Goal: Task Accomplishment & Management: Complete application form

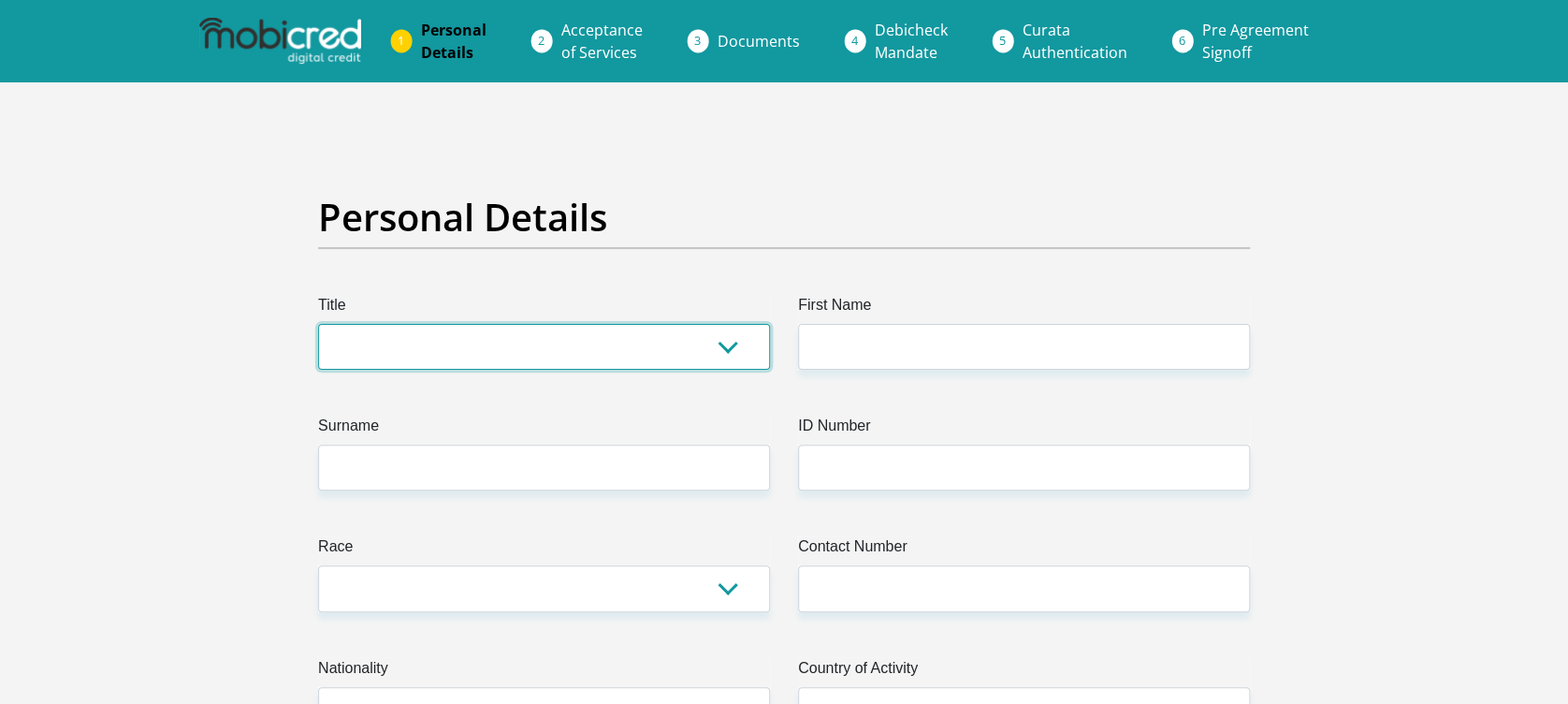
click at [456, 353] on select "Mr Ms Mrs Dr Other" at bounding box center [543, 346] width 451 height 45
select select "Mr"
click at [318, 324] on select "Mr Ms Mrs Dr Other" at bounding box center [543, 346] width 451 height 45
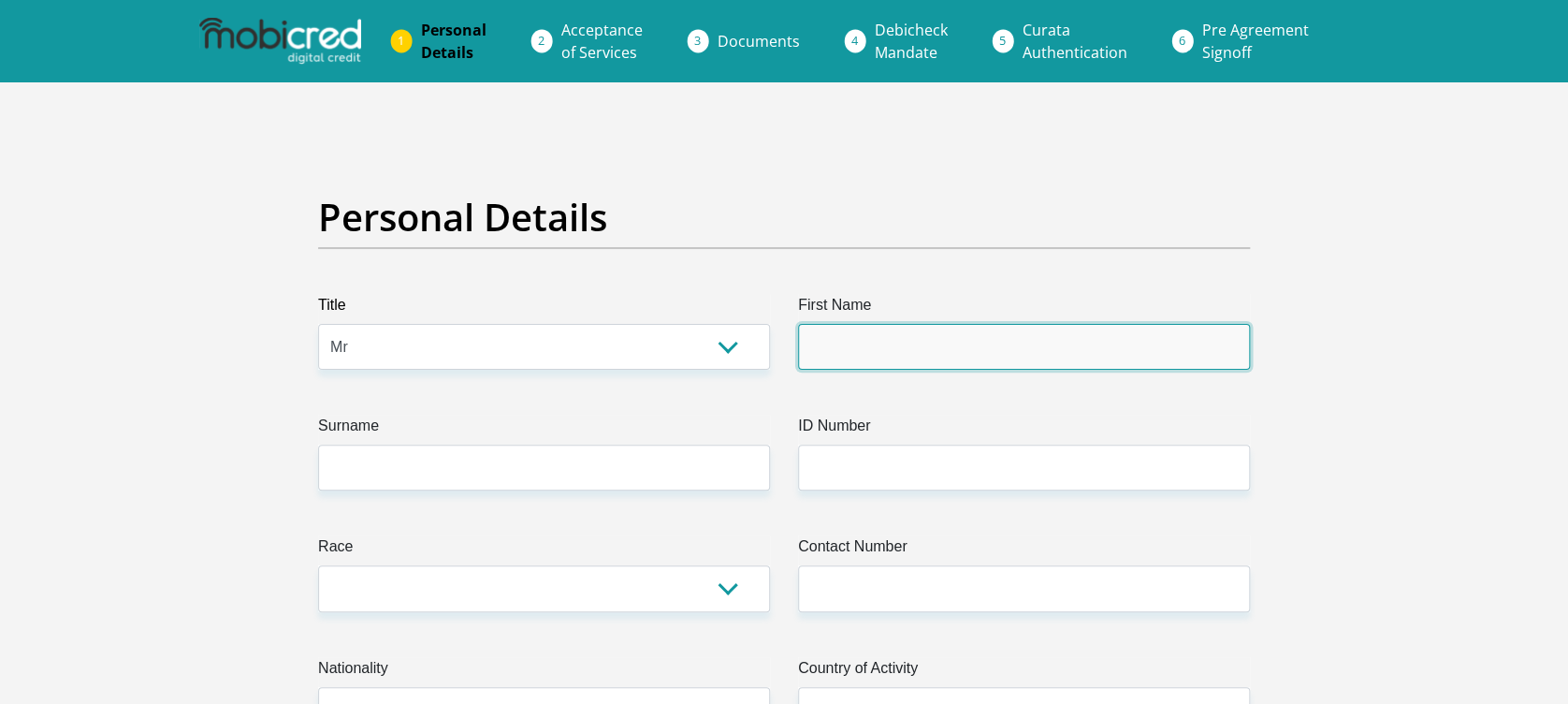
click at [849, 357] on input "First Name" at bounding box center [1024, 346] width 451 height 45
type input "SimangaSithembiso"
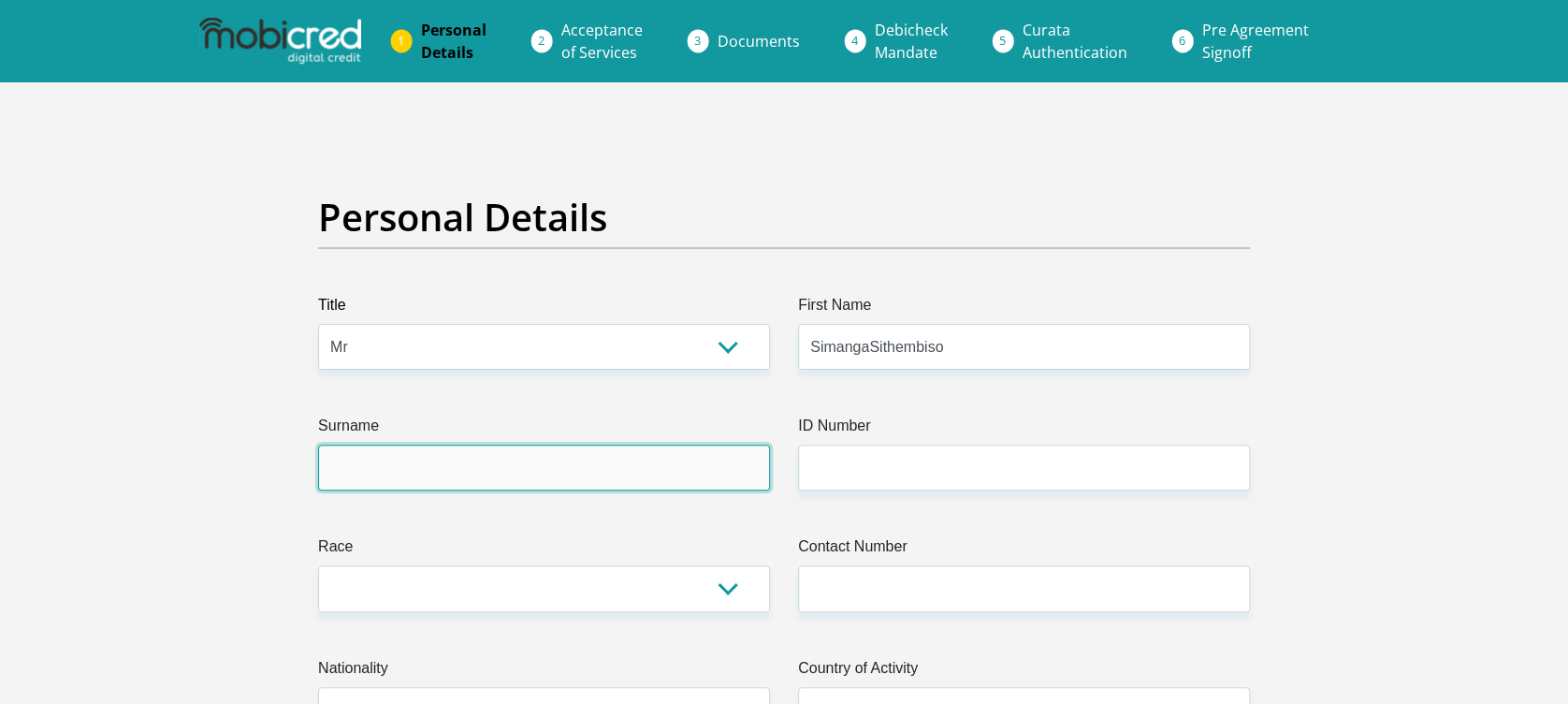
type input "Zikalala"
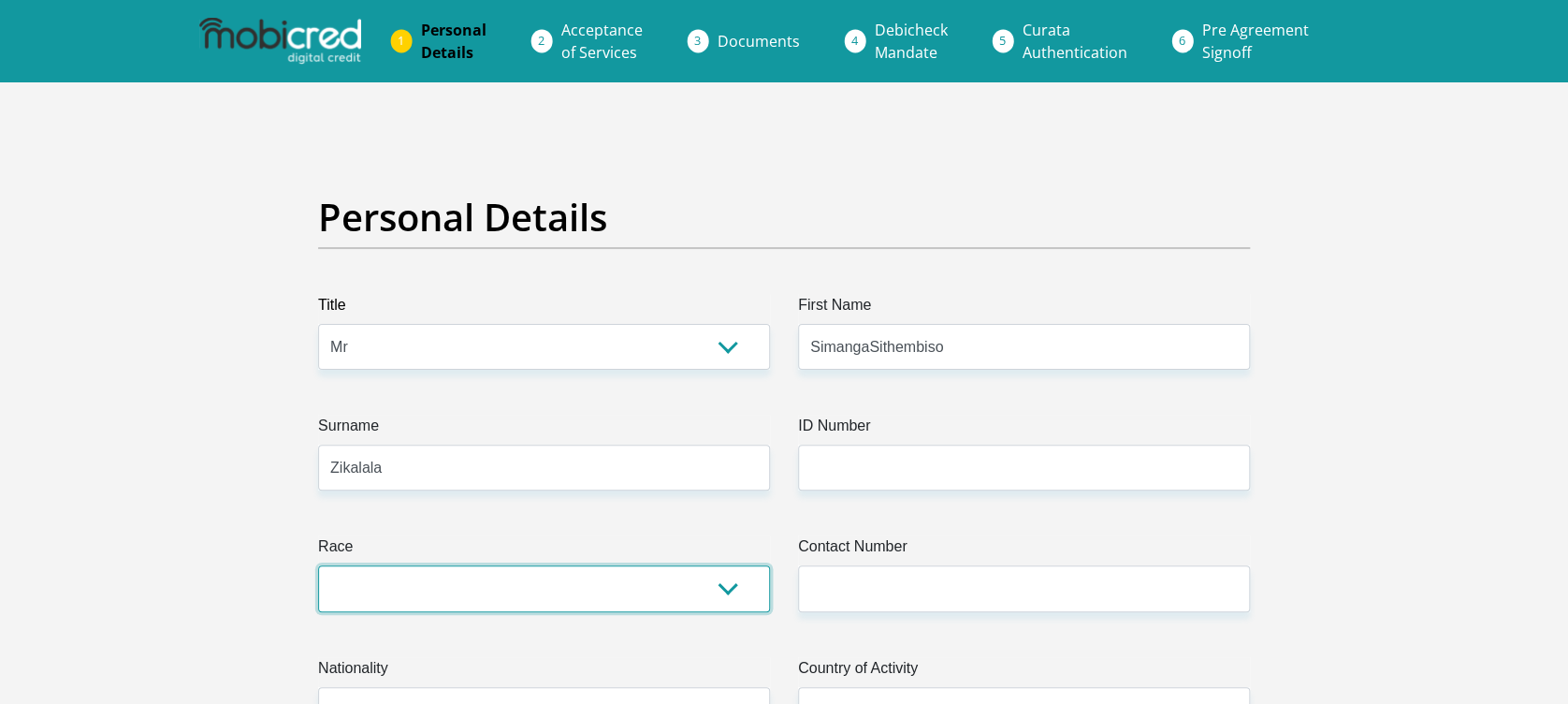
select select "1"
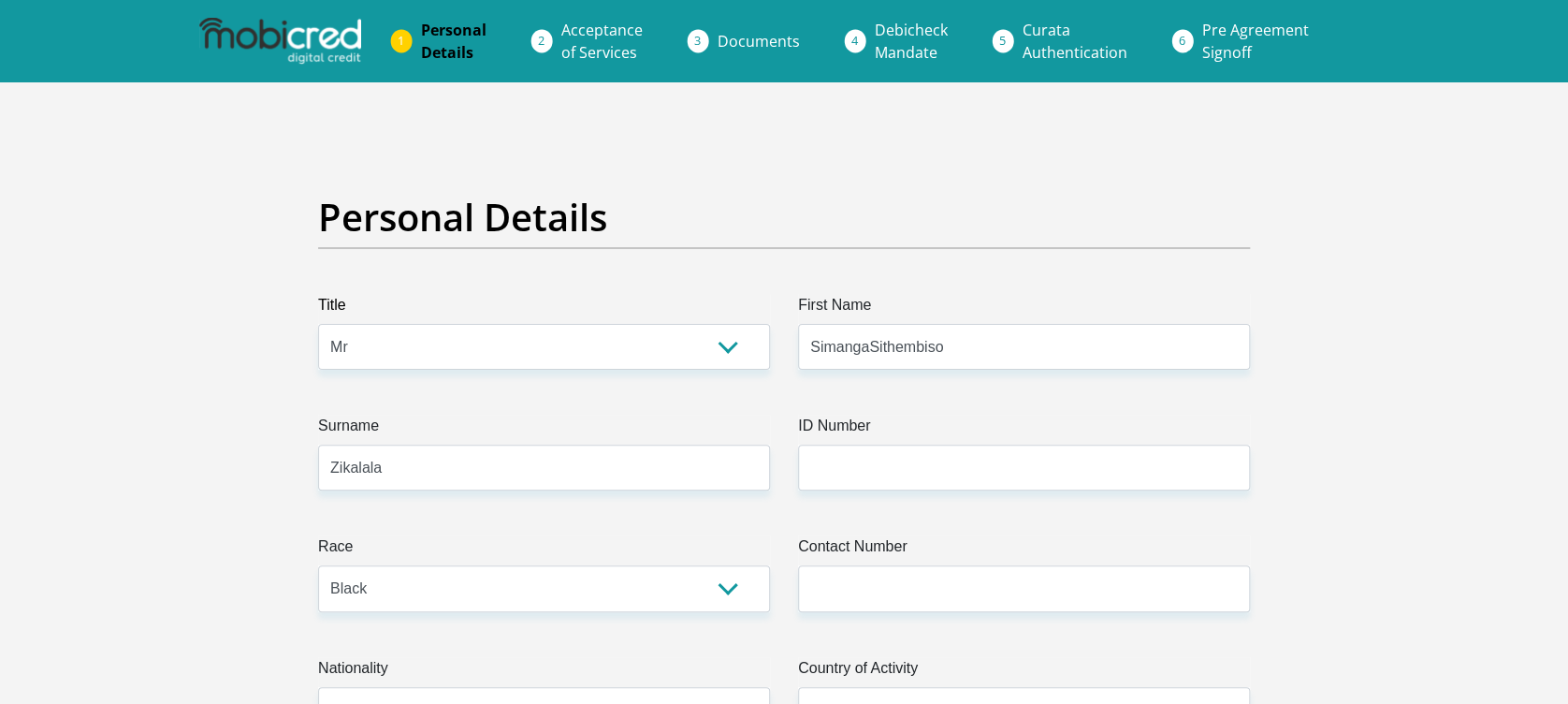
type input "0627530533"
select select "ZAF"
type input "281 3rd road"
type input "Urban Ridge South"
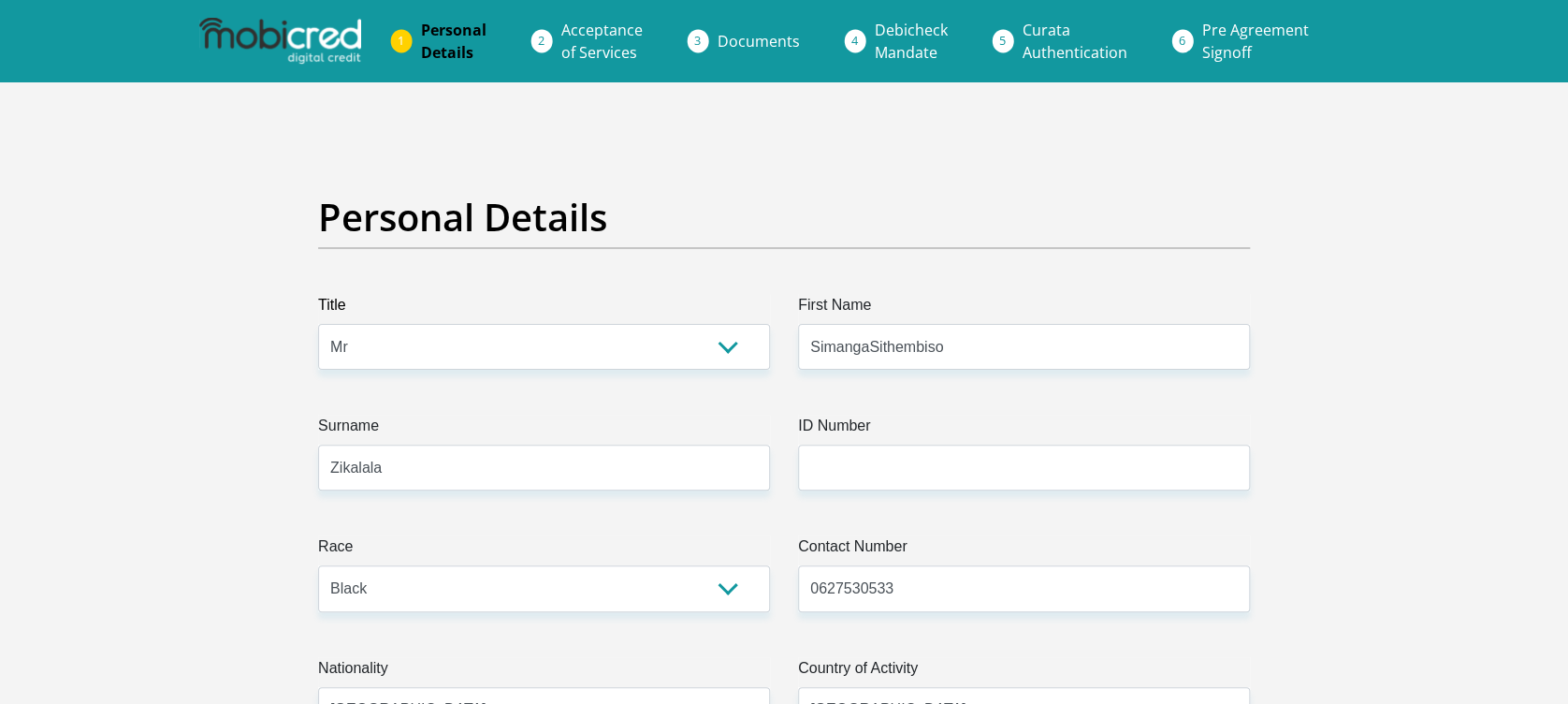
type input "Halfway Gardens"
type input "Midrand"
type input "1685"
select select "Gauteng"
type input "smanga030130@gmail.com"
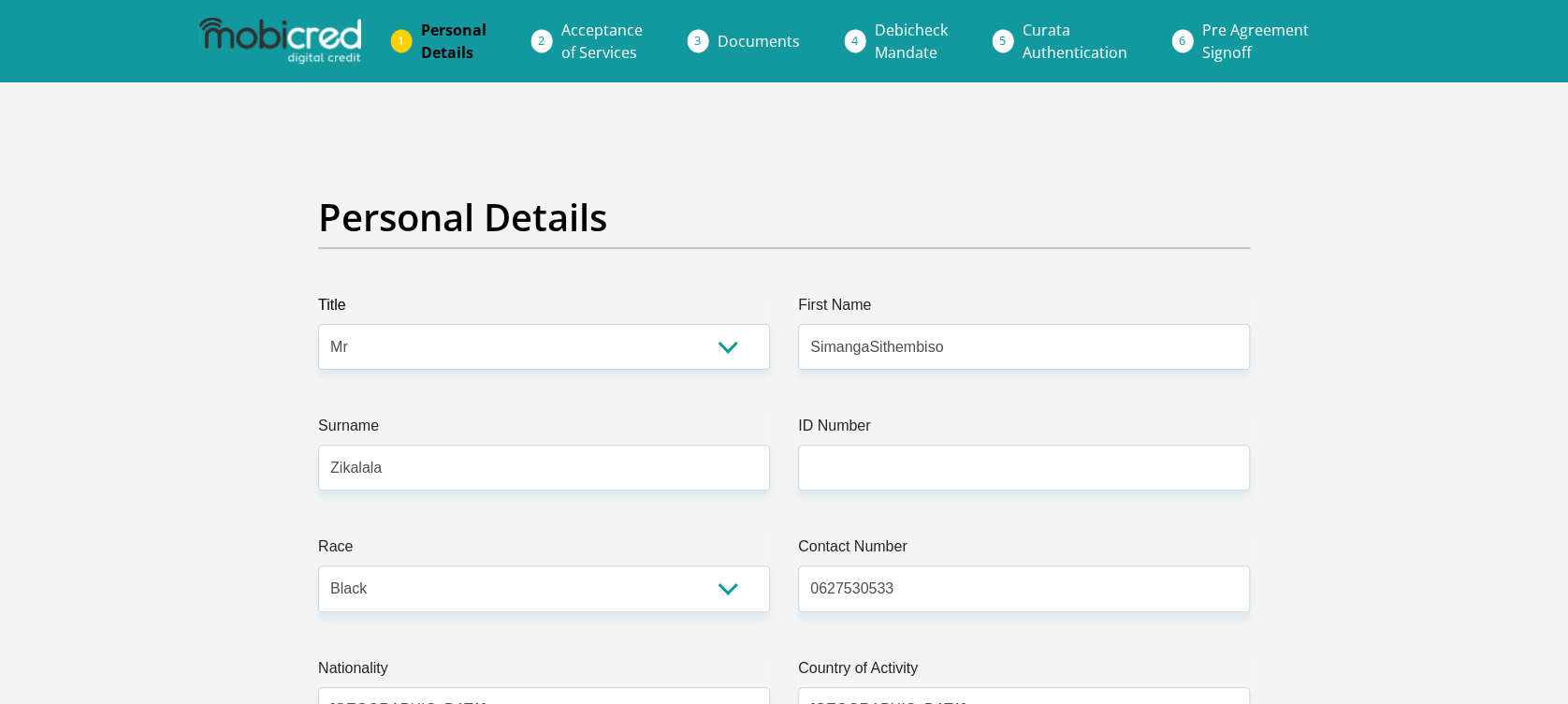
type input "smanga030130@gmail.com"
type input "Smanga11so"
type input "9500"
type input "9130"
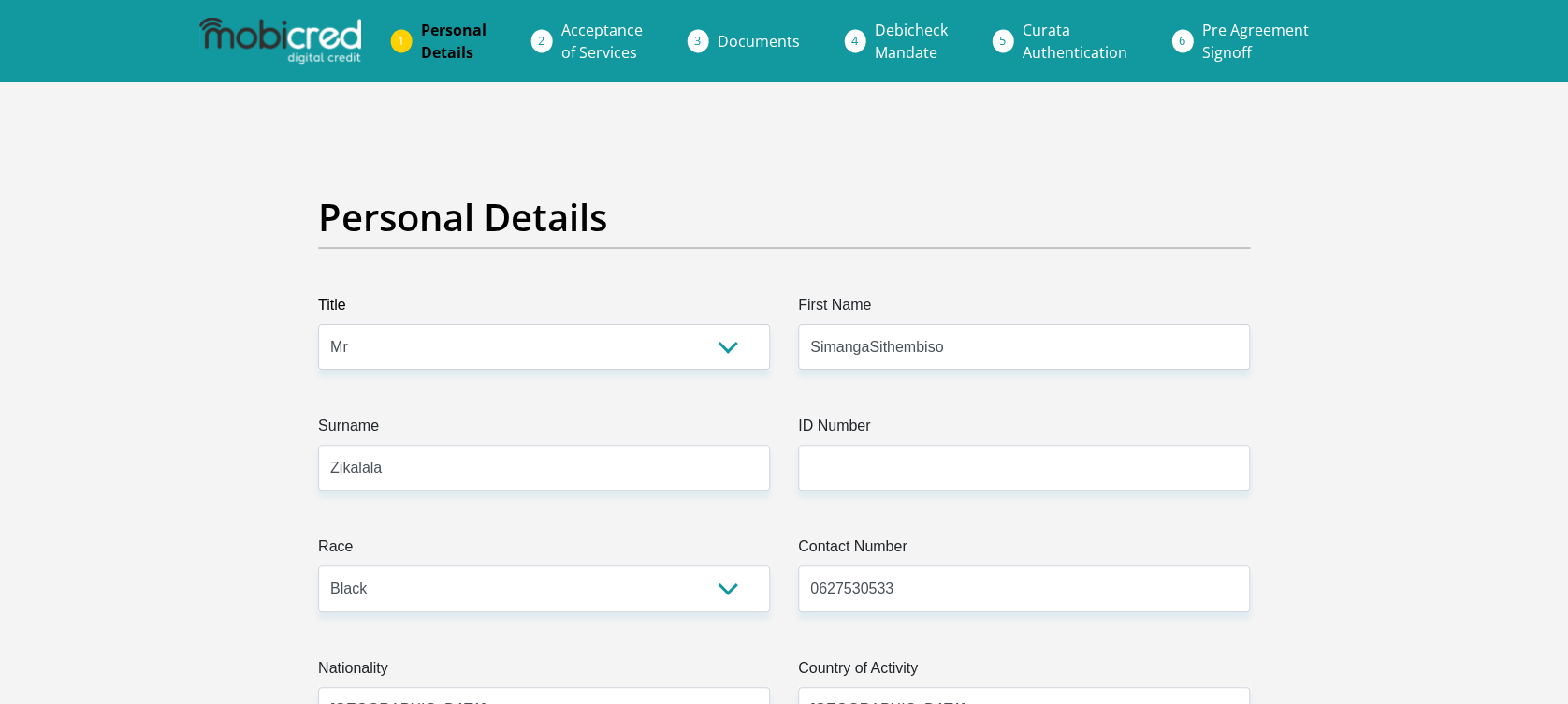
type input "500"
type input "1200"
type input "300"
type input "0"
type input "1000"
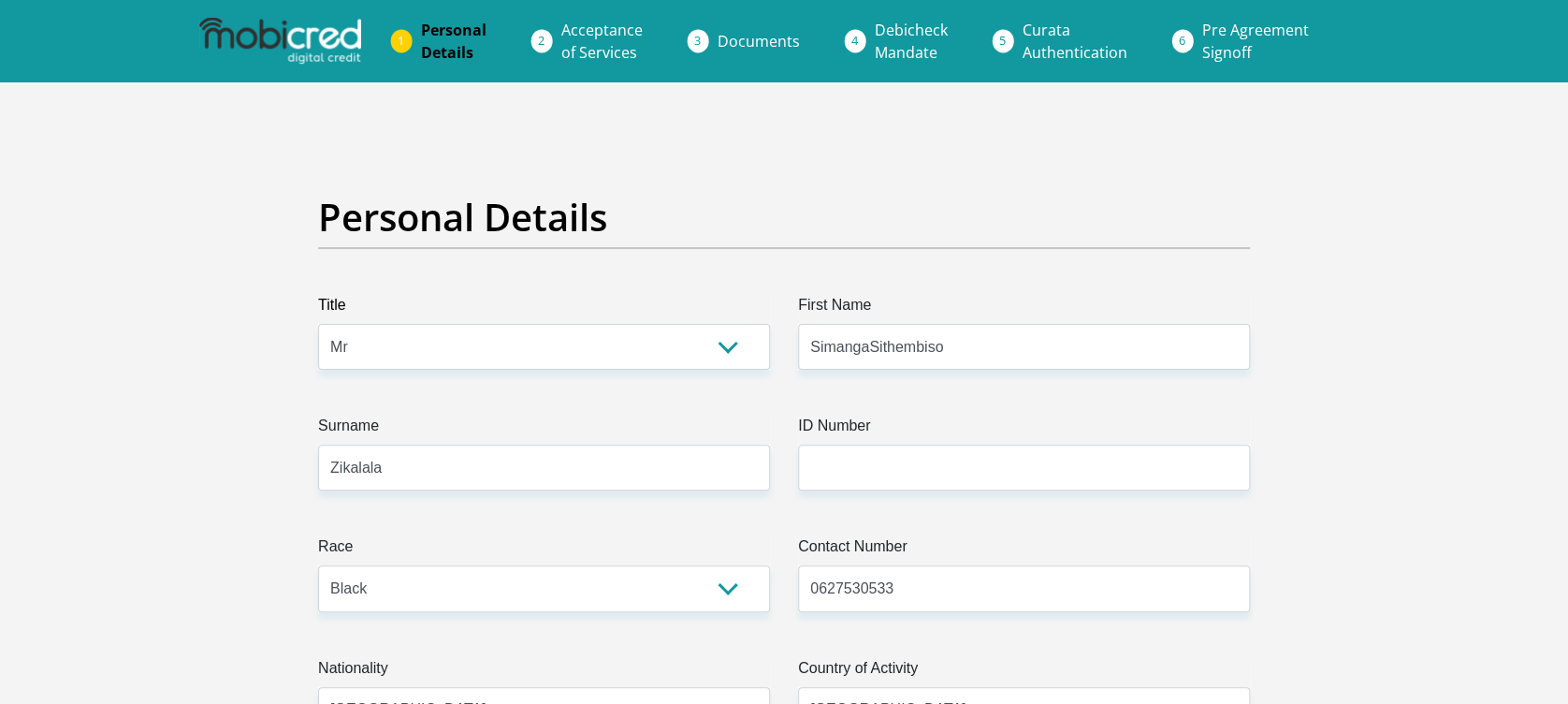
type input "200"
type input "0"
type input "BitaniumConsulting"
type input "0627530533"
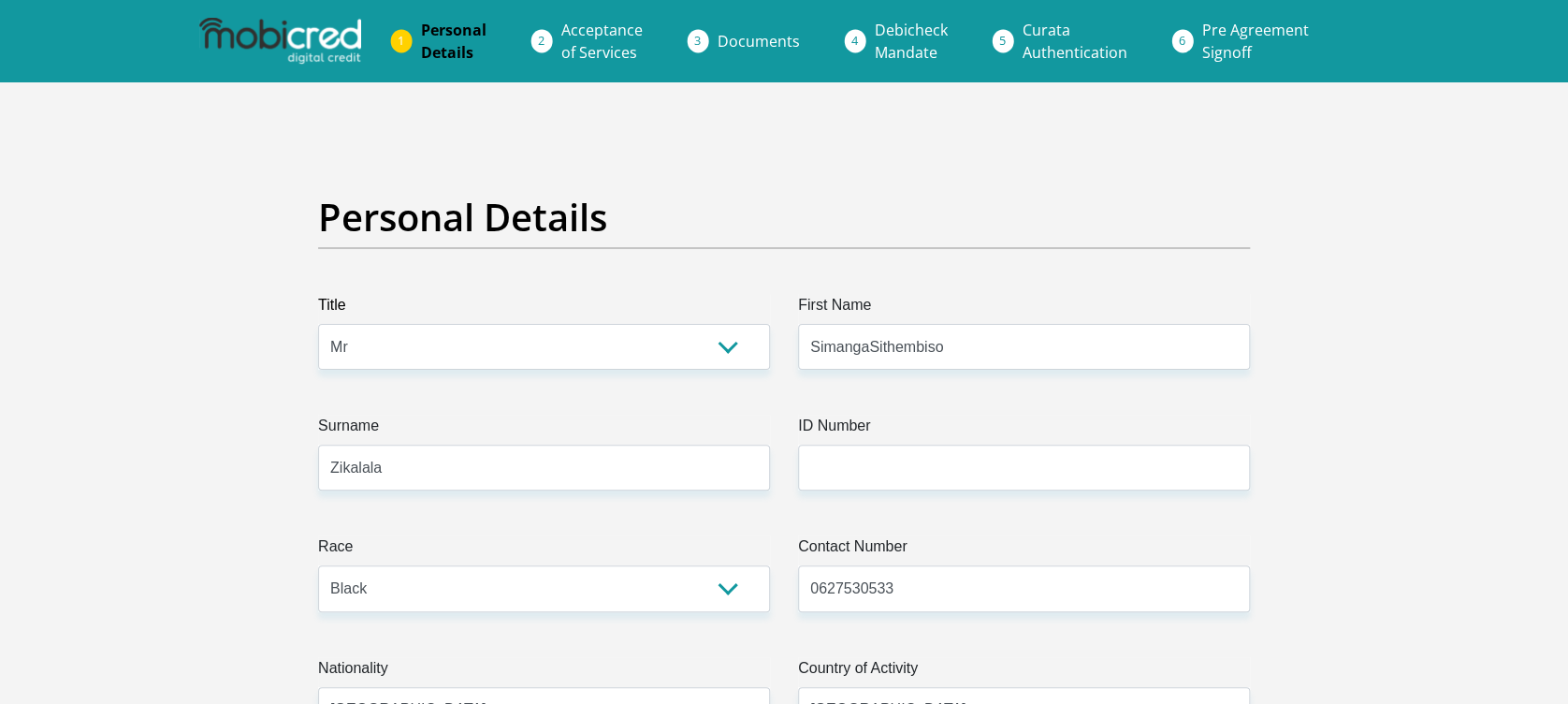
type input "Nomsa"
type input "Zikalala"
type input "0722578477"
type input "1774959761"
type input "470010"
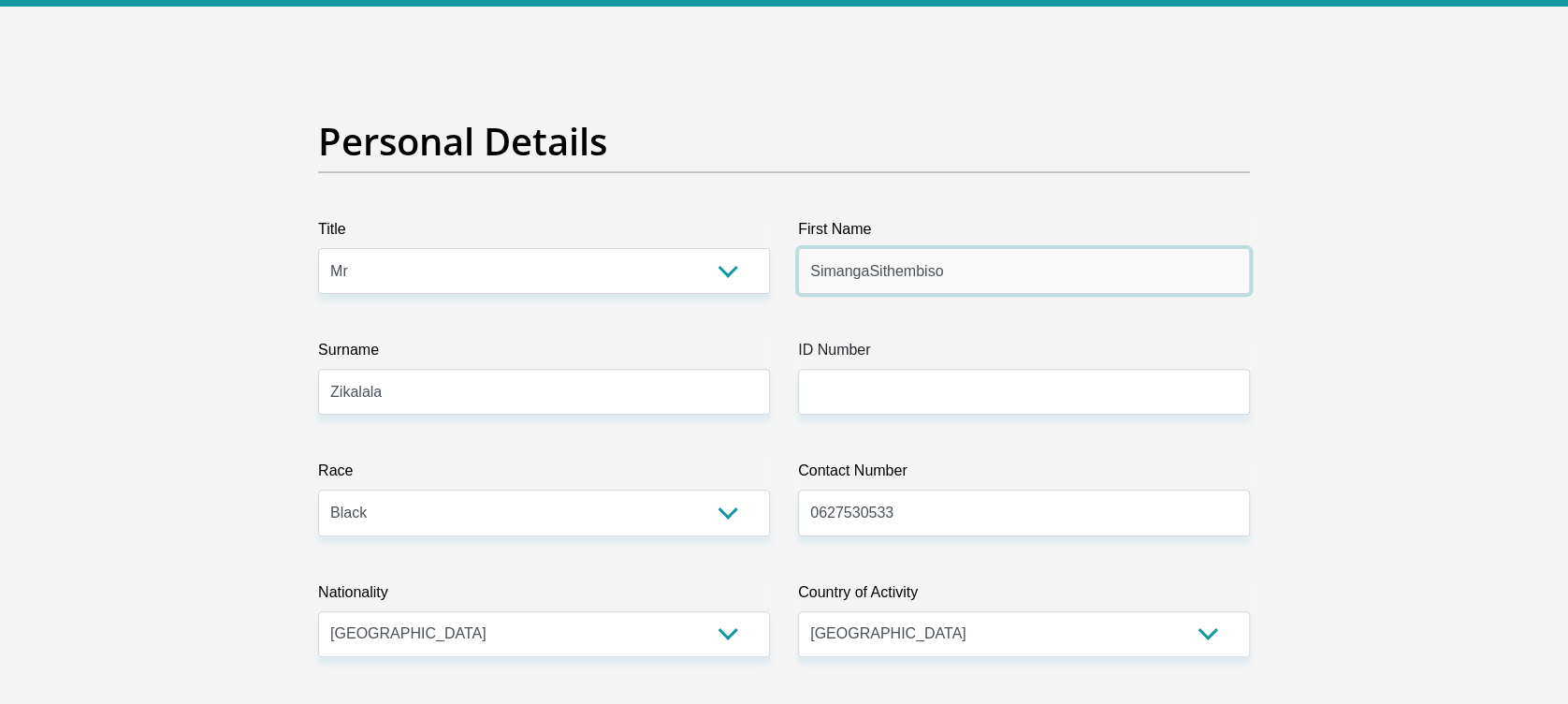
scroll to position [82, 0]
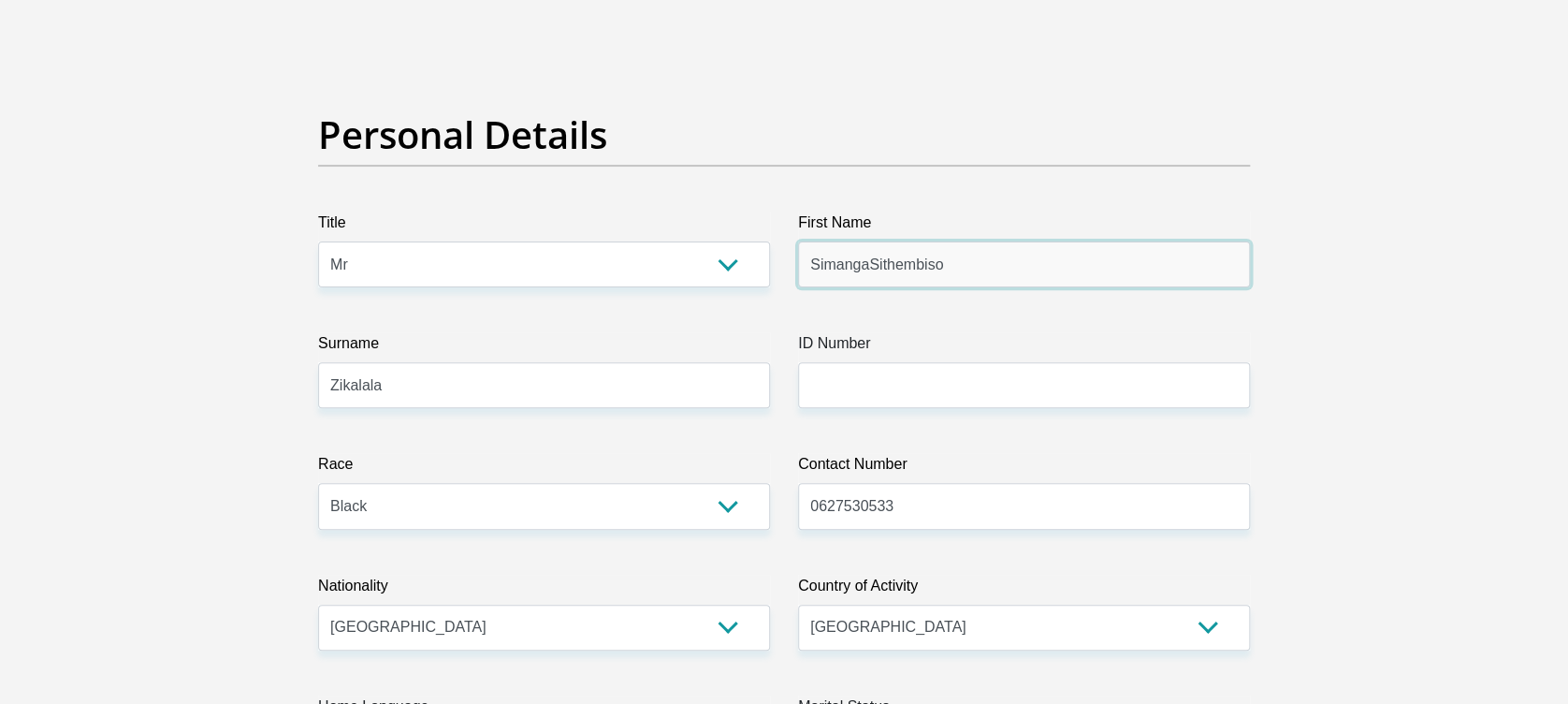
type input "CAPITEC BANK LIMITED"
type input "CAPITEC BANK CPC"
type input "Simanga"
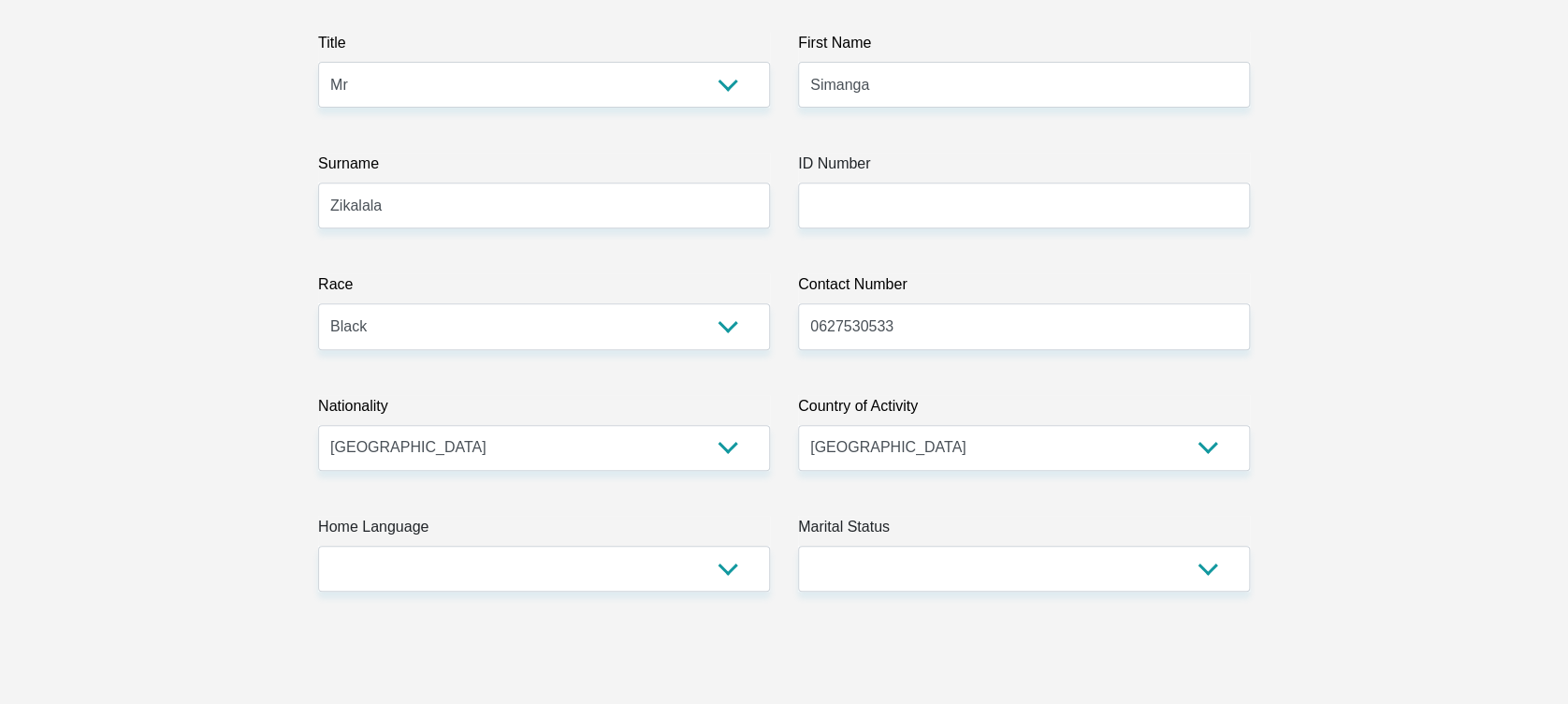
scroll to position [263, 0]
click at [908, 196] on input "ID Number" at bounding box center [1024, 204] width 451 height 45
type input "0301306132087"
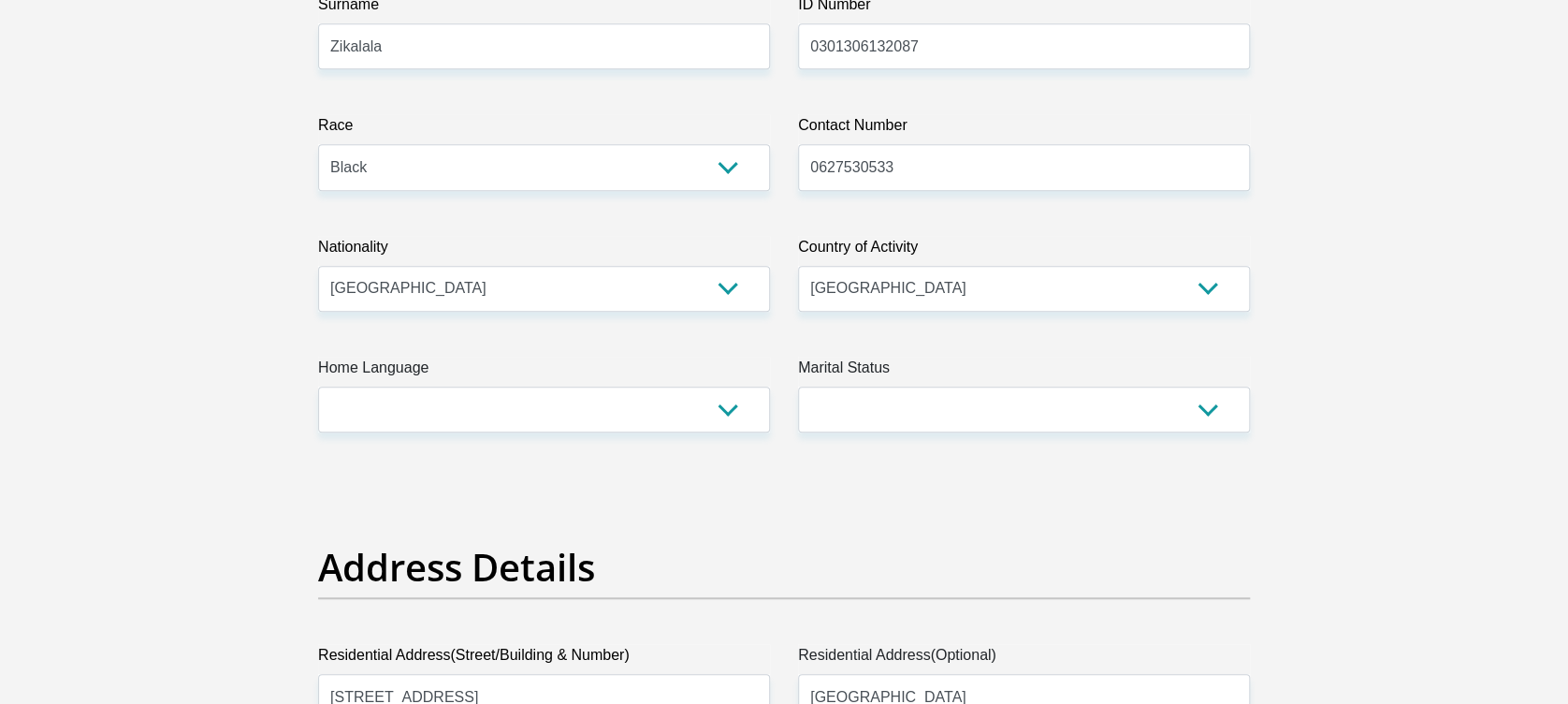
scroll to position [434, 0]
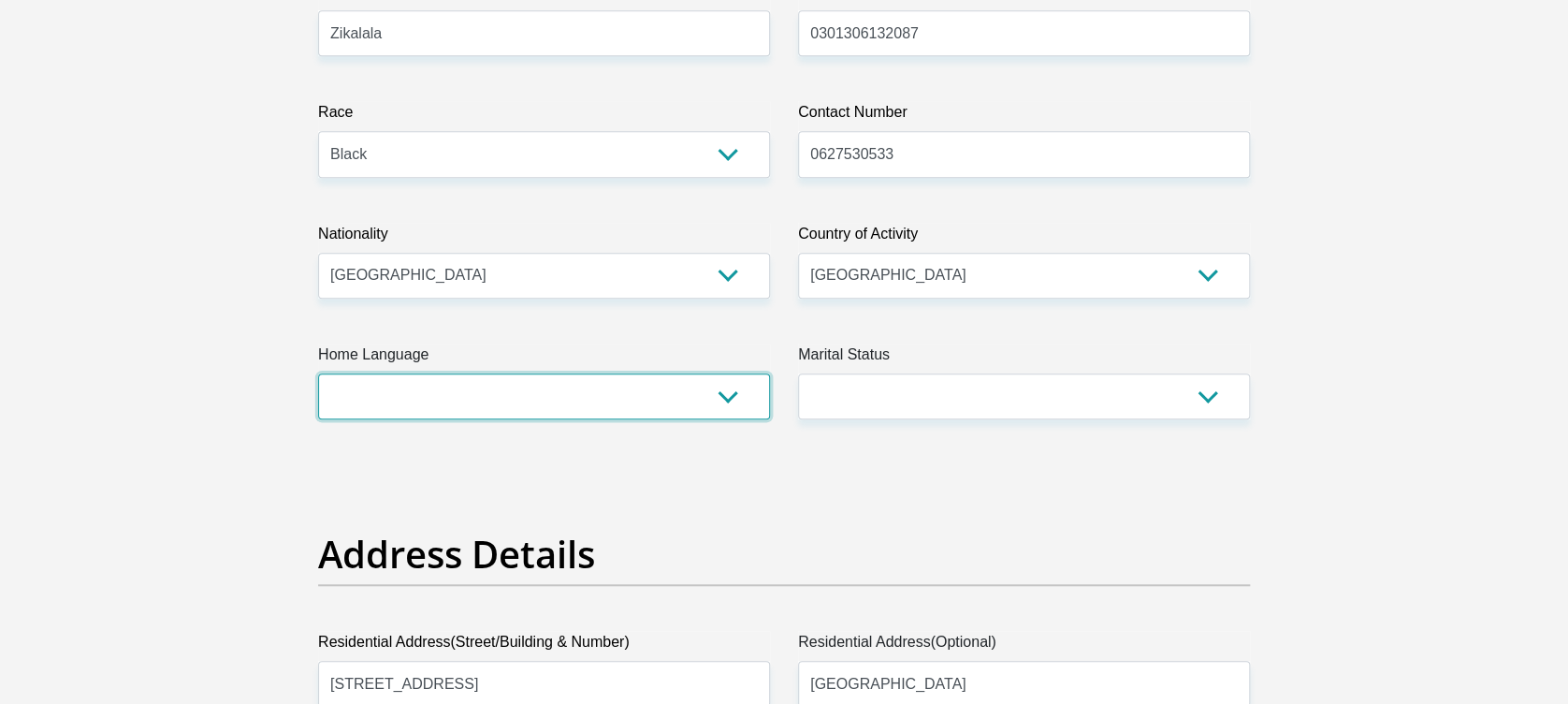
click at [485, 409] on select "Afrikaans English Sepedi South Ndebele Southern Sotho Swati Tsonga Tswana Venda…" at bounding box center [543, 396] width 451 height 45
select select "zul"
click at [318, 373] on select "Afrikaans English Sepedi South Ndebele Southern Sotho Swati Tsonga Tswana Venda…" at bounding box center [543, 396] width 451 height 45
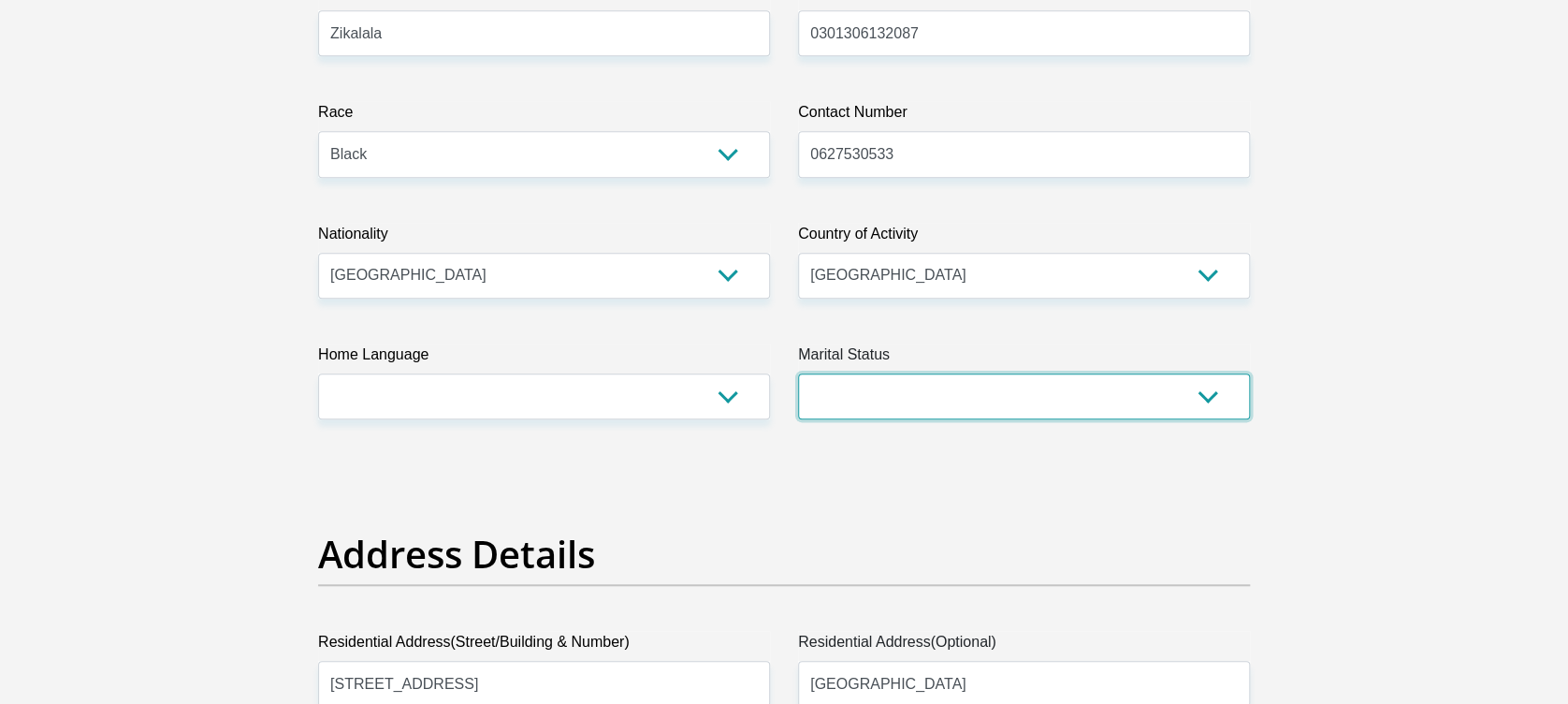
click at [914, 390] on select "Married ANC Single Divorced Widowed Married COP or Customary Law" at bounding box center [1024, 396] width 451 height 45
select select "2"
click at [799, 373] on select "Married ANC Single Divorced Widowed Married COP or Customary Law" at bounding box center [1024, 396] width 451 height 45
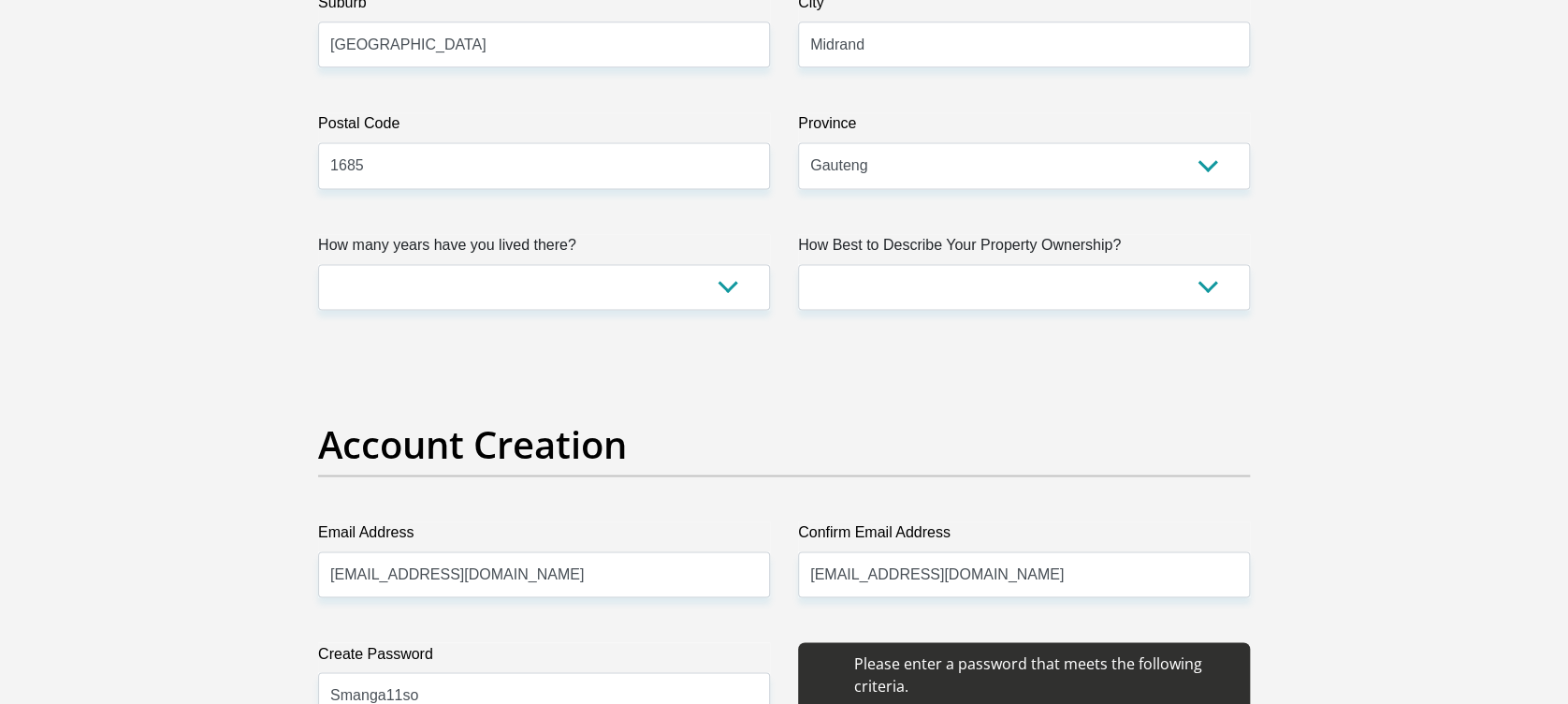
scroll to position [1195, 0]
click at [635, 277] on select "less than 1 year 1-3 years 3-5 years 5+ years" at bounding box center [543, 285] width 451 height 45
select select "2"
click at [318, 263] on select "less than 1 year 1-3 years 3-5 years 5+ years" at bounding box center [543, 285] width 451 height 45
click at [955, 277] on select "Owned Rented Family Owned Company Dwelling" at bounding box center [1024, 285] width 451 height 45
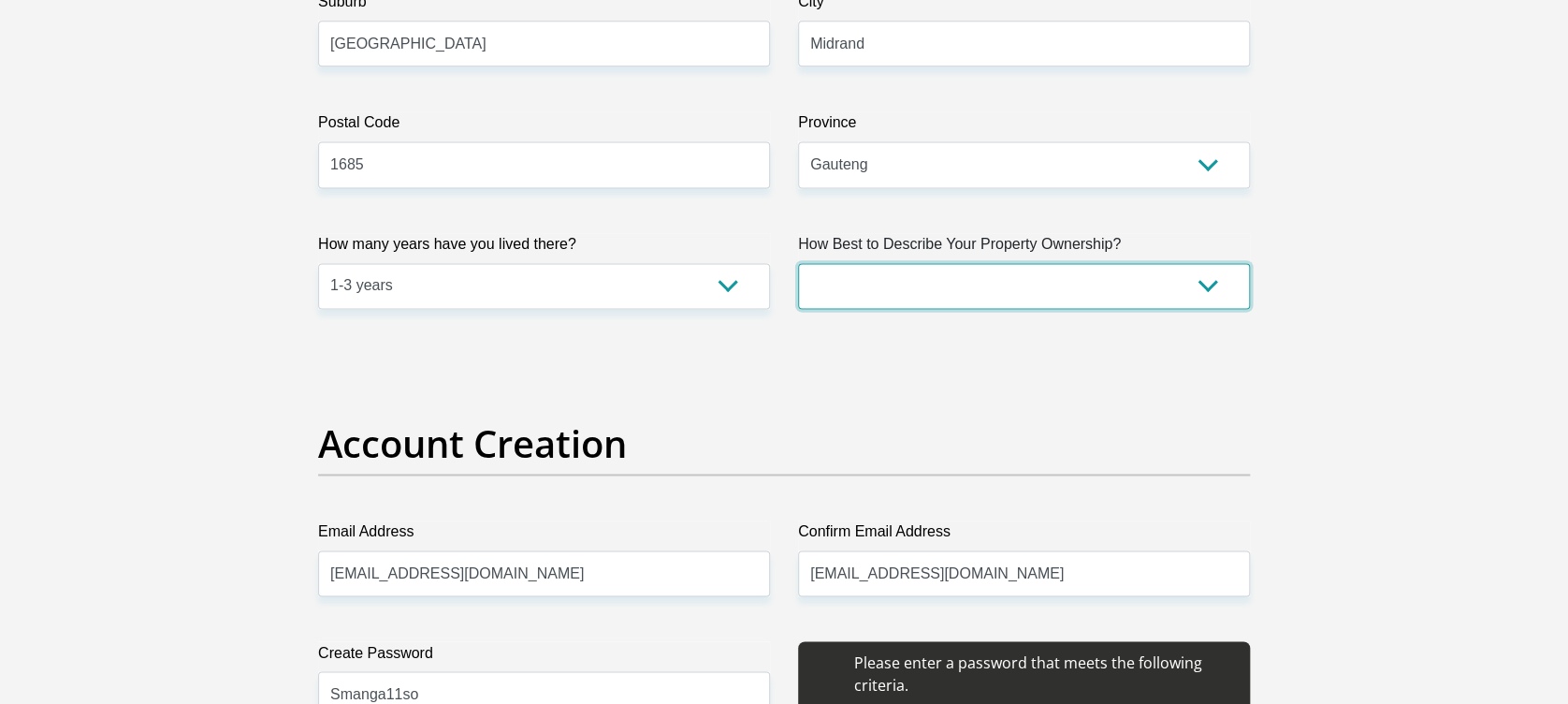
select select "Rented"
click at [799, 263] on select "Owned Rented Family Owned Company Dwelling" at bounding box center [1024, 285] width 451 height 45
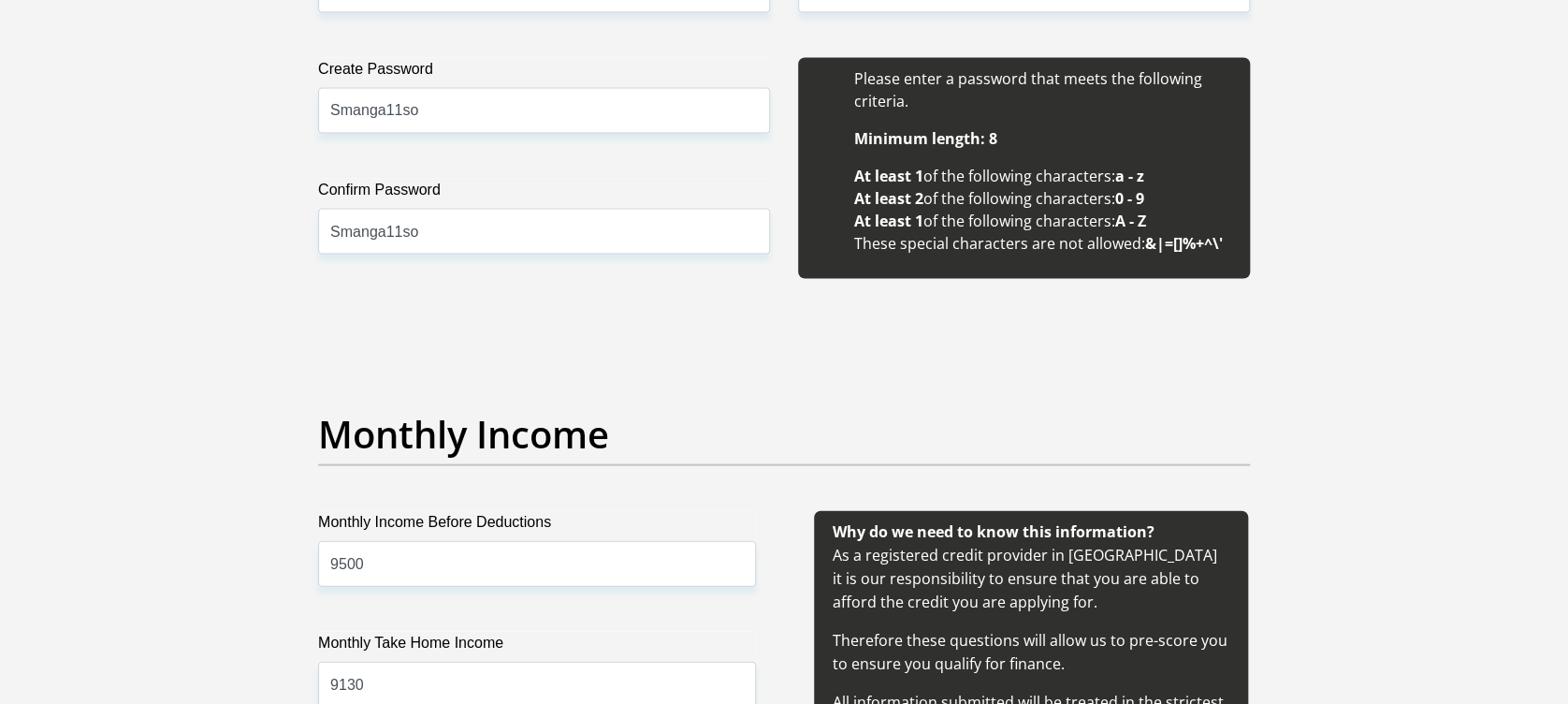
scroll to position [1776, 0]
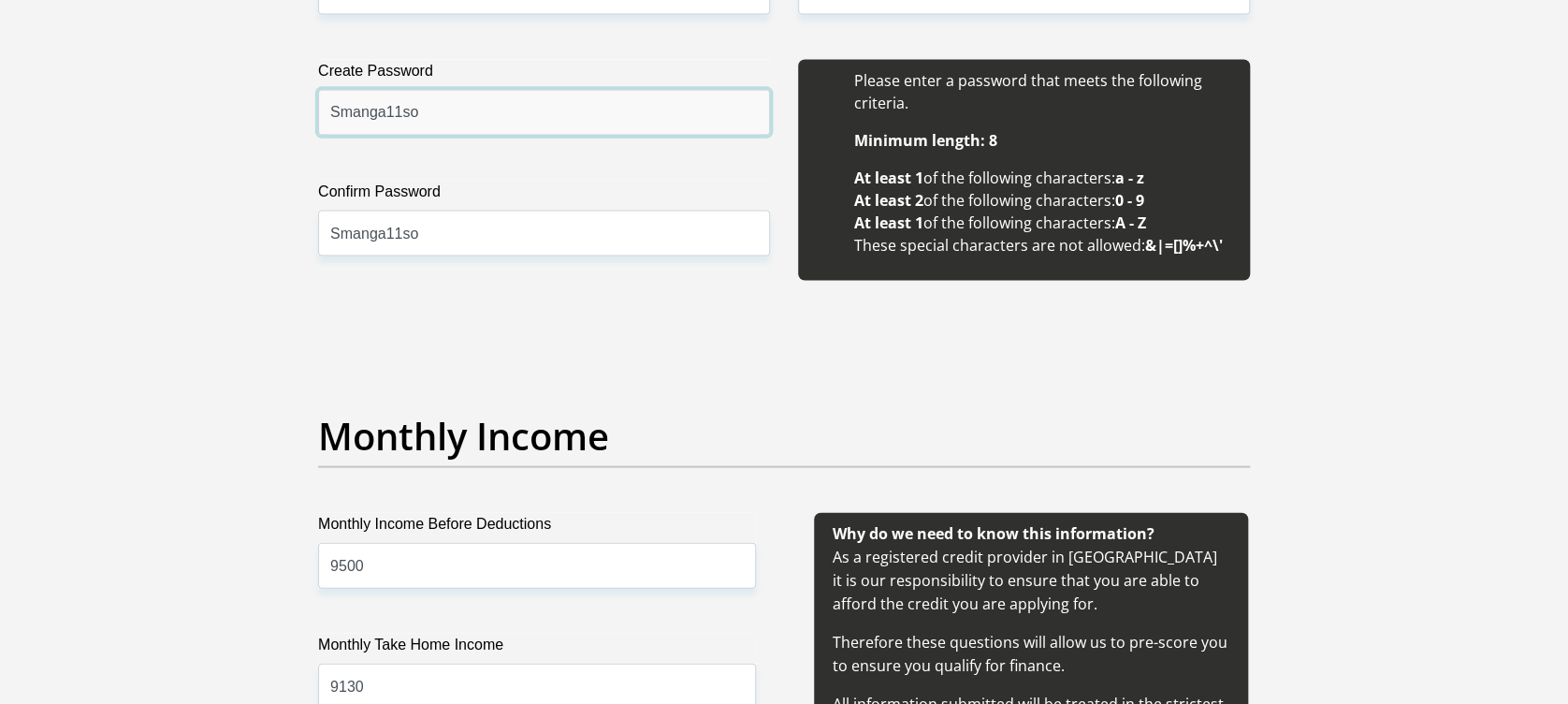
click at [360, 110] on input "Smanga11so" at bounding box center [543, 112] width 451 height 45
type input "Smanga11so"
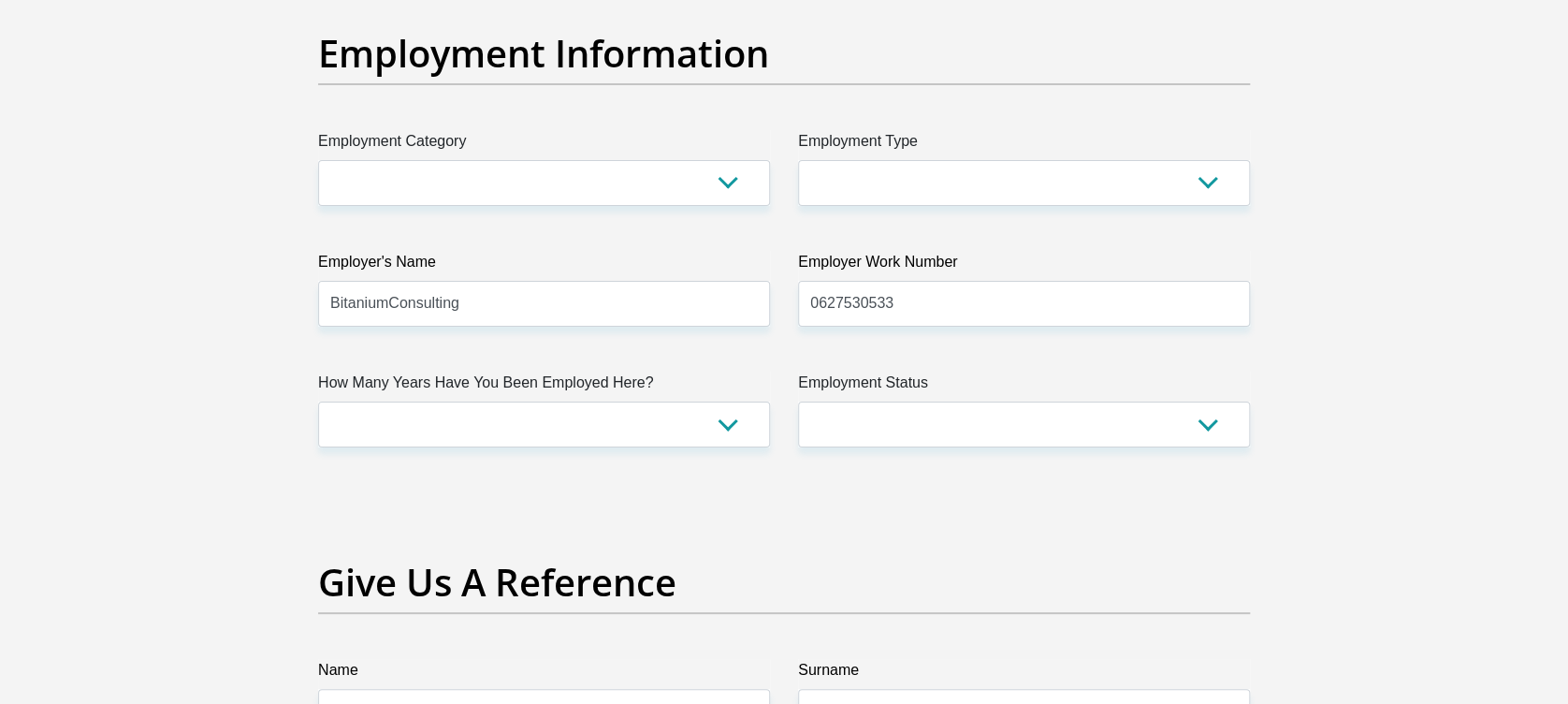
scroll to position [3386, 0]
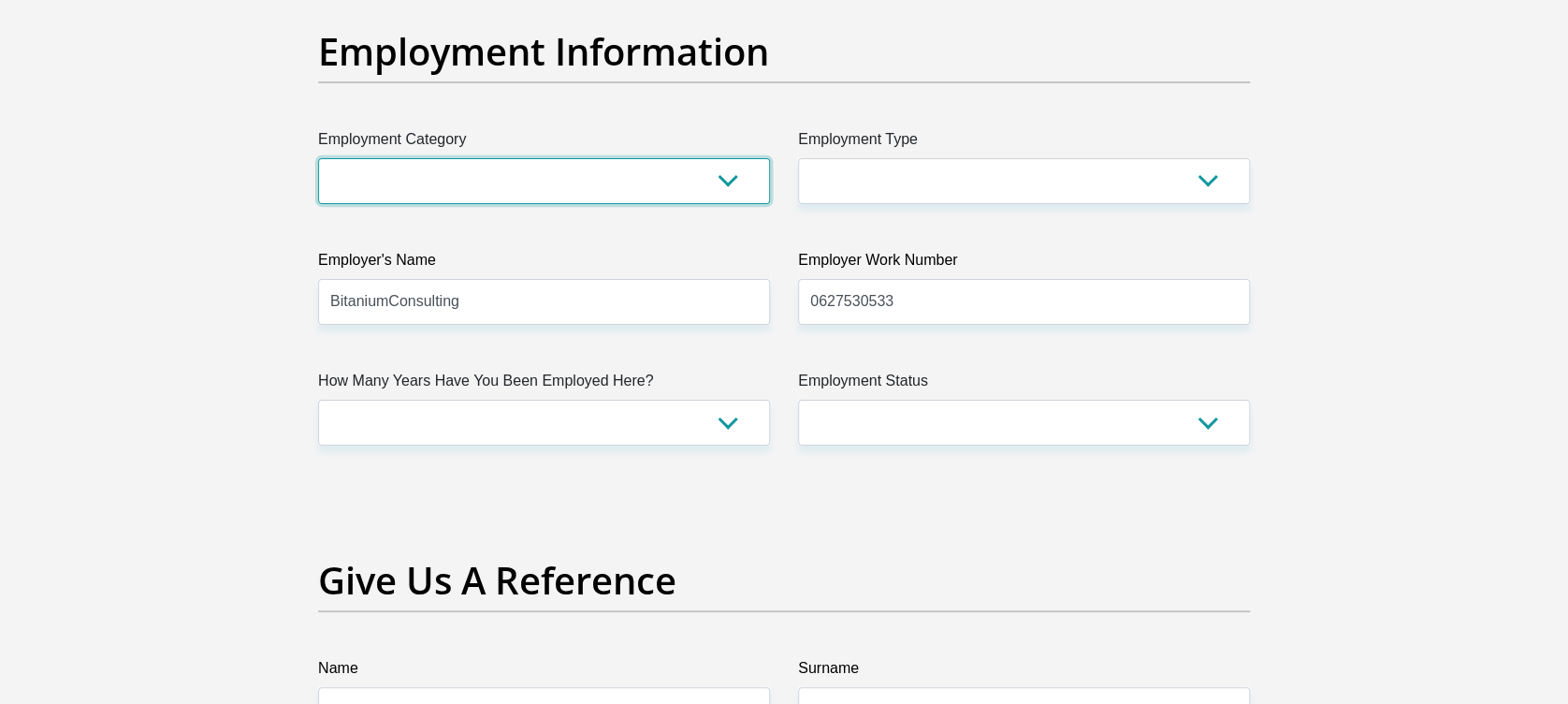
click at [537, 192] on select "AGRICULTURE ALCOHOL & TOBACCO CONSTRUCTION MATERIALS METALLURGY EQUIPMENT FOR R…" at bounding box center [543, 181] width 451 height 45
select select "71"
click at [318, 159] on select "AGRICULTURE ALCOHOL & TOBACCO CONSTRUCTION MATERIALS METALLURGY EQUIPMENT FOR R…" at bounding box center [543, 181] width 451 height 45
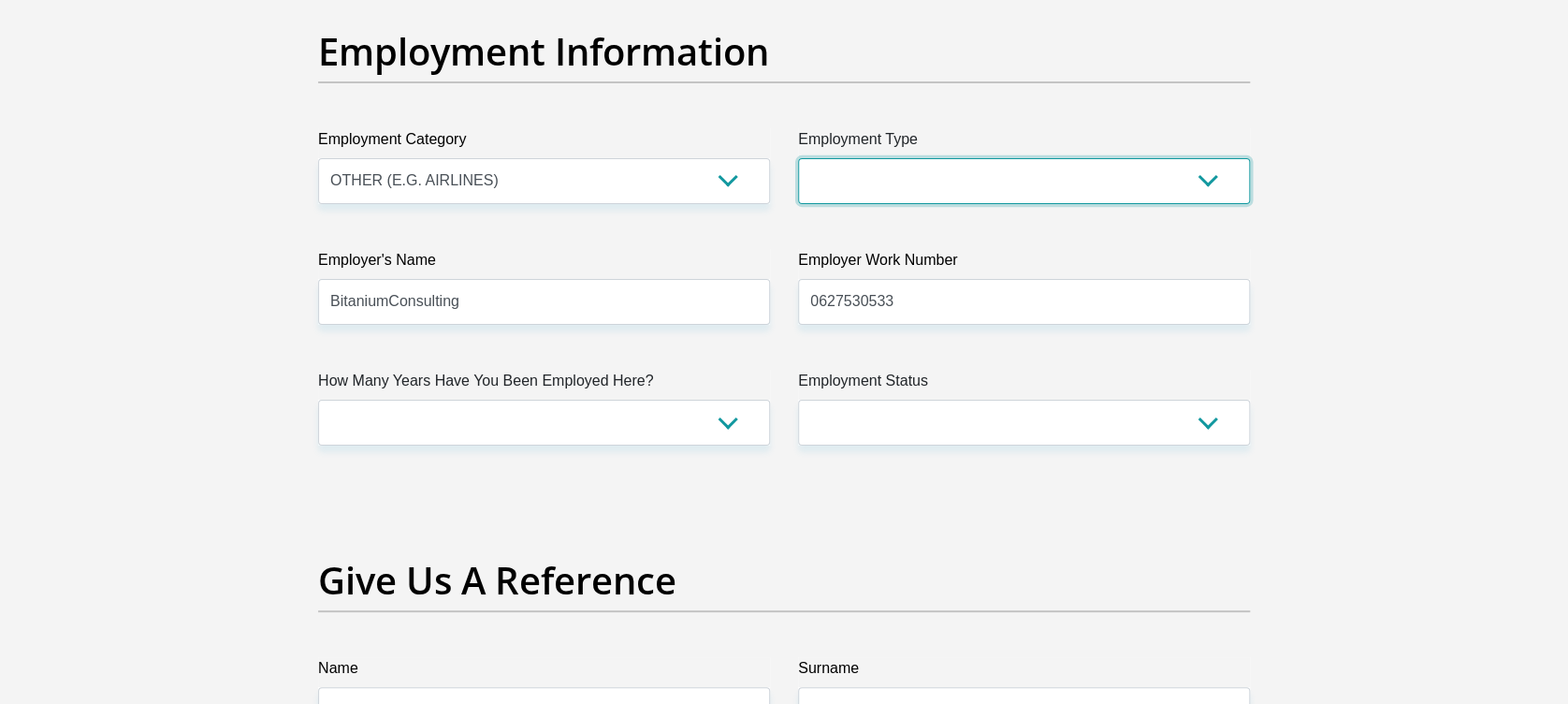
click at [937, 162] on select "College/Lecturer Craft Seller Creative Driver Executive Farmer Forces - Non Com…" at bounding box center [1024, 181] width 451 height 45
select select "Unknown/Other"
click at [799, 159] on select "College/Lecturer Craft Seller Creative Driver Executive Farmer Forces - Non Com…" at bounding box center [1024, 181] width 451 height 45
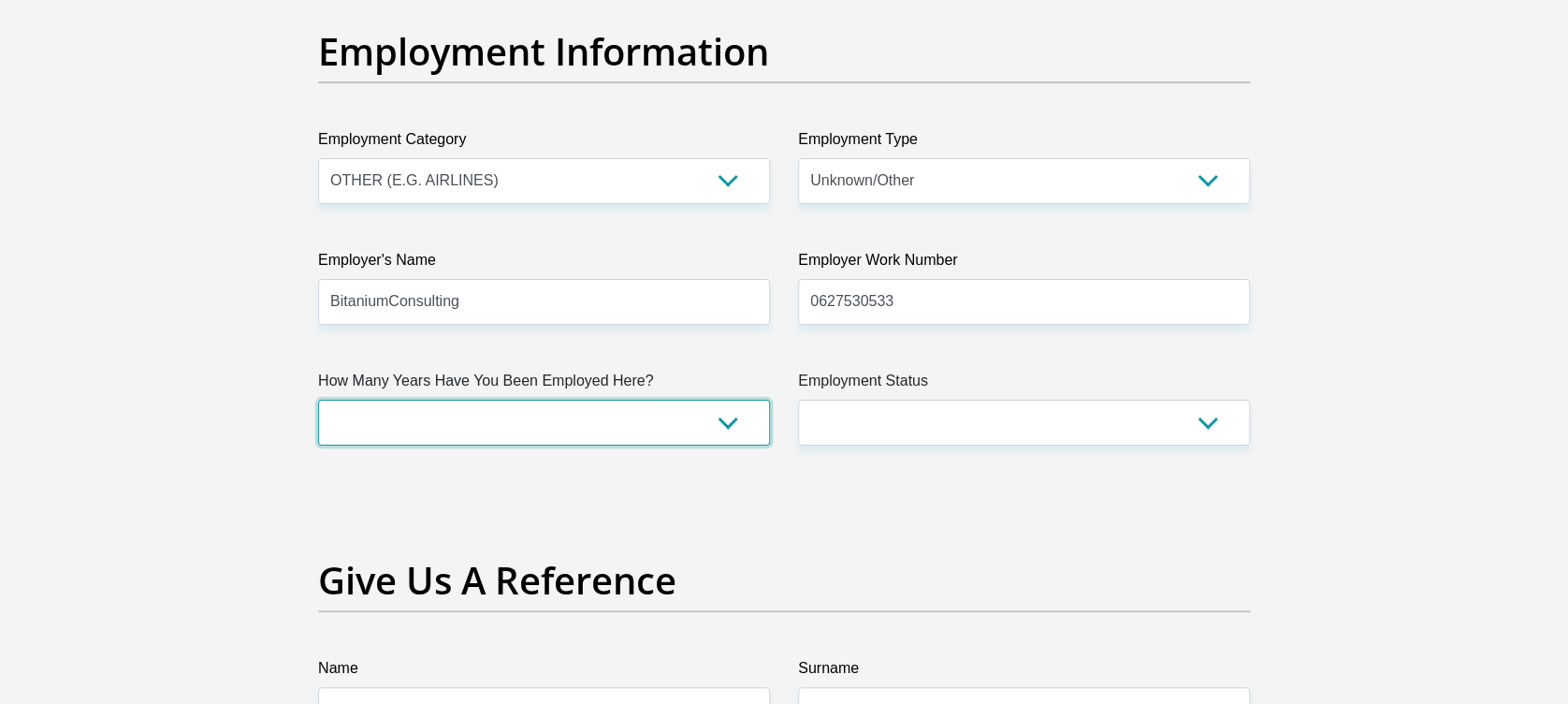
click at [688, 424] on select "less than 1 year 1-3 years 3-5 years 5+ years" at bounding box center [543, 422] width 451 height 45
select select "6"
click at [318, 399] on select "less than 1 year 1-3 years 3-5 years 5+ years" at bounding box center [543, 422] width 451 height 45
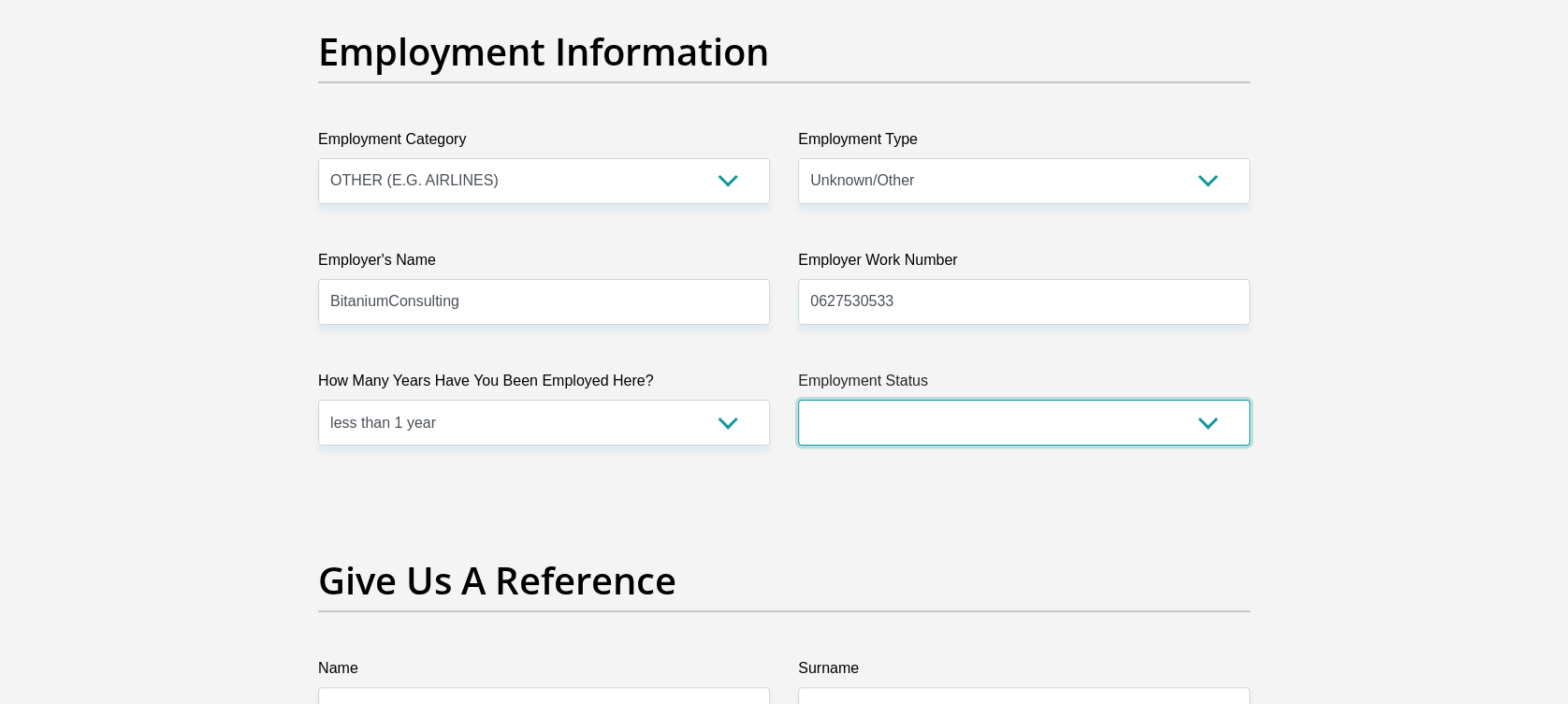
click at [940, 413] on select "Permanent/Full-time Part-time/Casual Contract Worker Self-Employed Housewife Re…" at bounding box center [1024, 422] width 451 height 45
select select "1"
click at [799, 399] on select "Permanent/Full-time Part-time/Casual Contract Worker Self-Employed Housewife Re…" at bounding box center [1024, 422] width 451 height 45
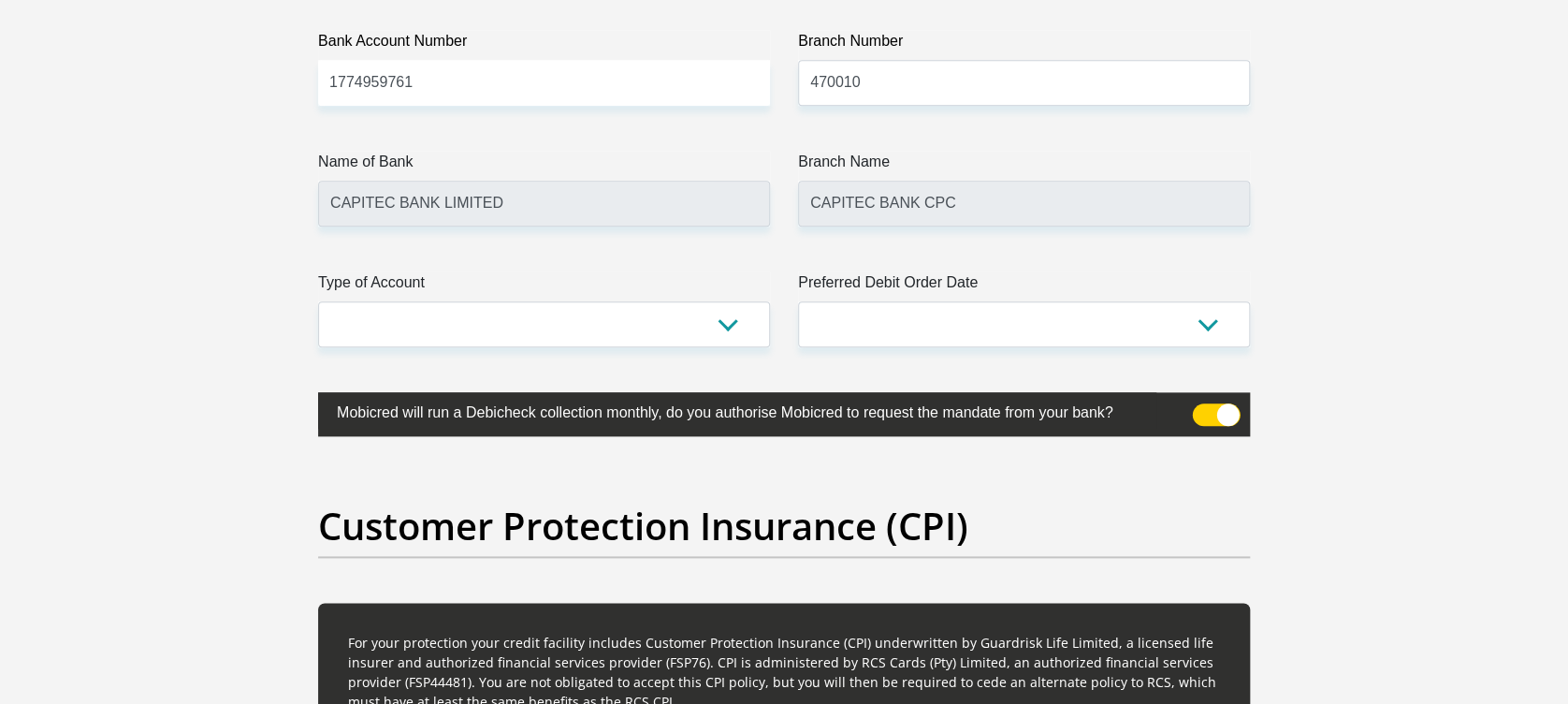
scroll to position [4424, 0]
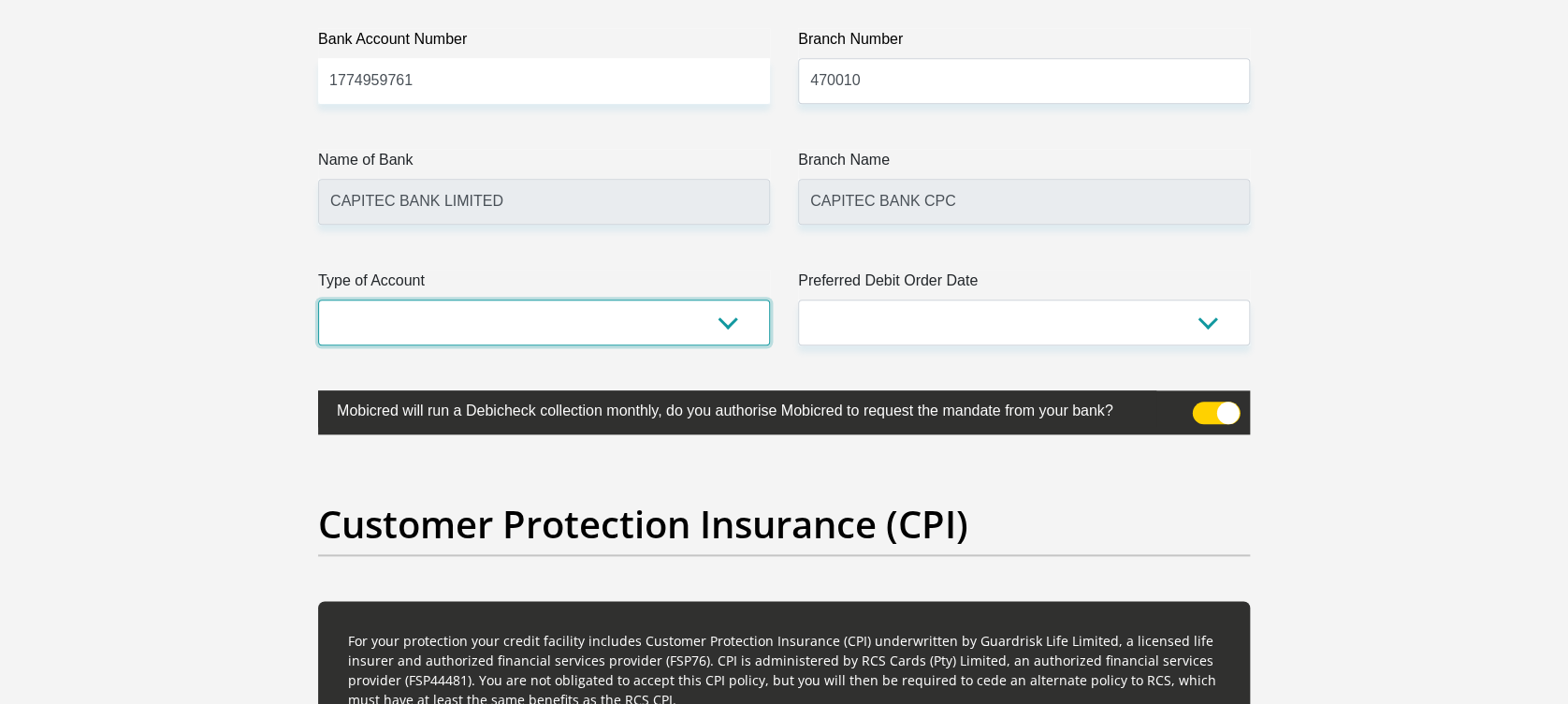
click at [580, 316] on select "Cheque Savings" at bounding box center [543, 322] width 451 height 45
select select "SAV"
click at [318, 300] on select "Cheque Savings" at bounding box center [543, 322] width 451 height 45
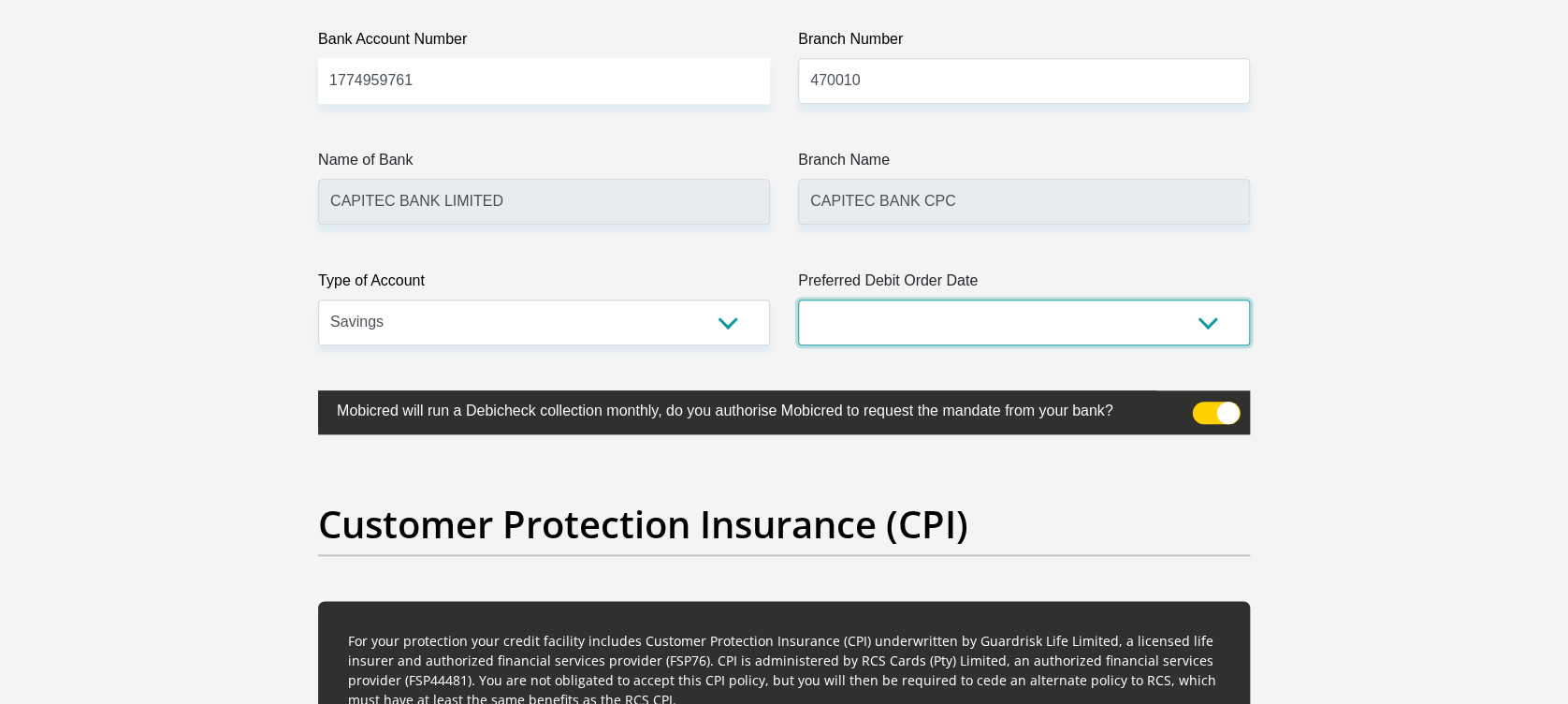
click at [928, 320] on select "1st 2nd 3rd 4th 5th 7th 18th 19th 20th 21st 22nd 23rd 24th 25th 26th 27th 28th …" at bounding box center [1024, 322] width 451 height 45
click at [799, 300] on select "1st 2nd 3rd 4th 5th 7th 18th 19th 20th 21st 22nd 23rd 24th 25th 26th 27th 28th …" at bounding box center [1024, 322] width 451 height 45
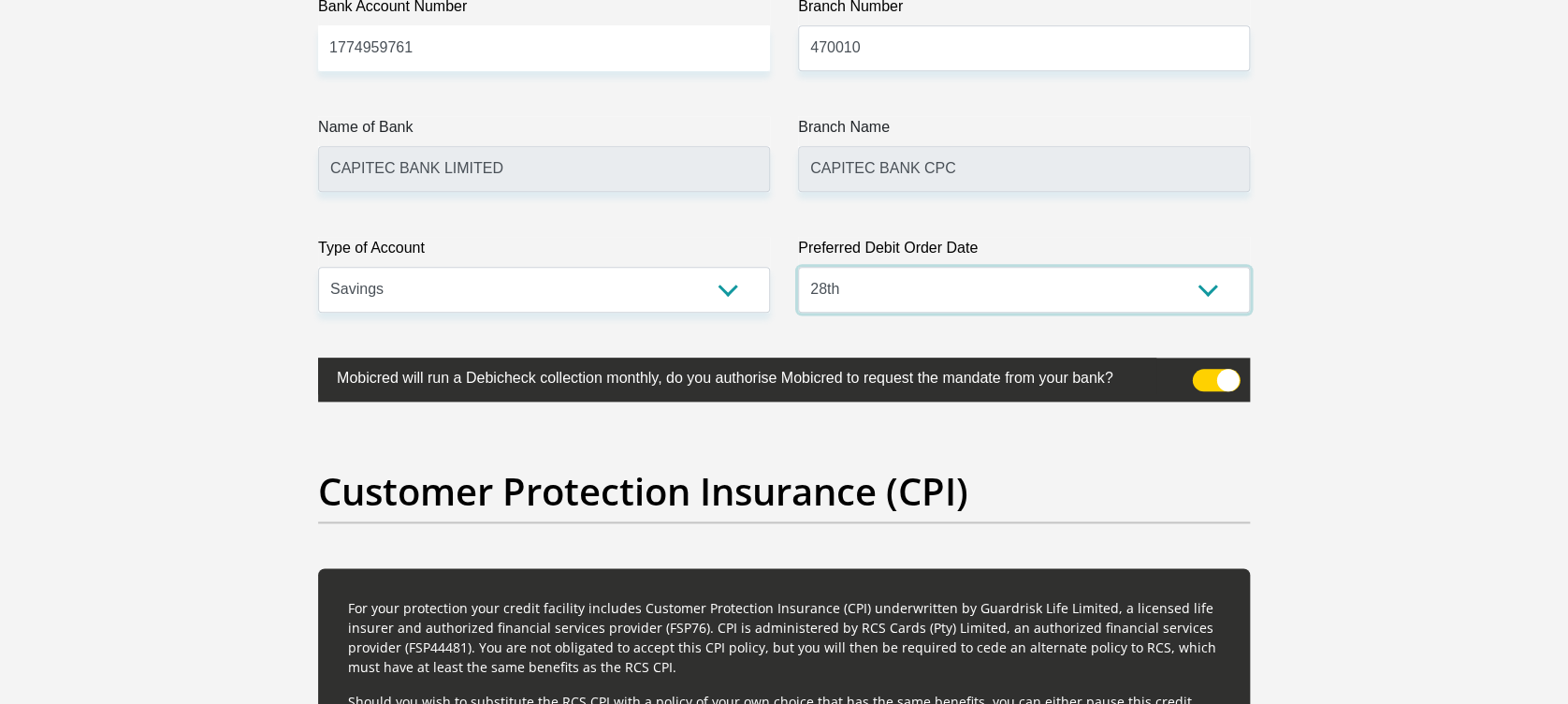
scroll to position [4459, 0]
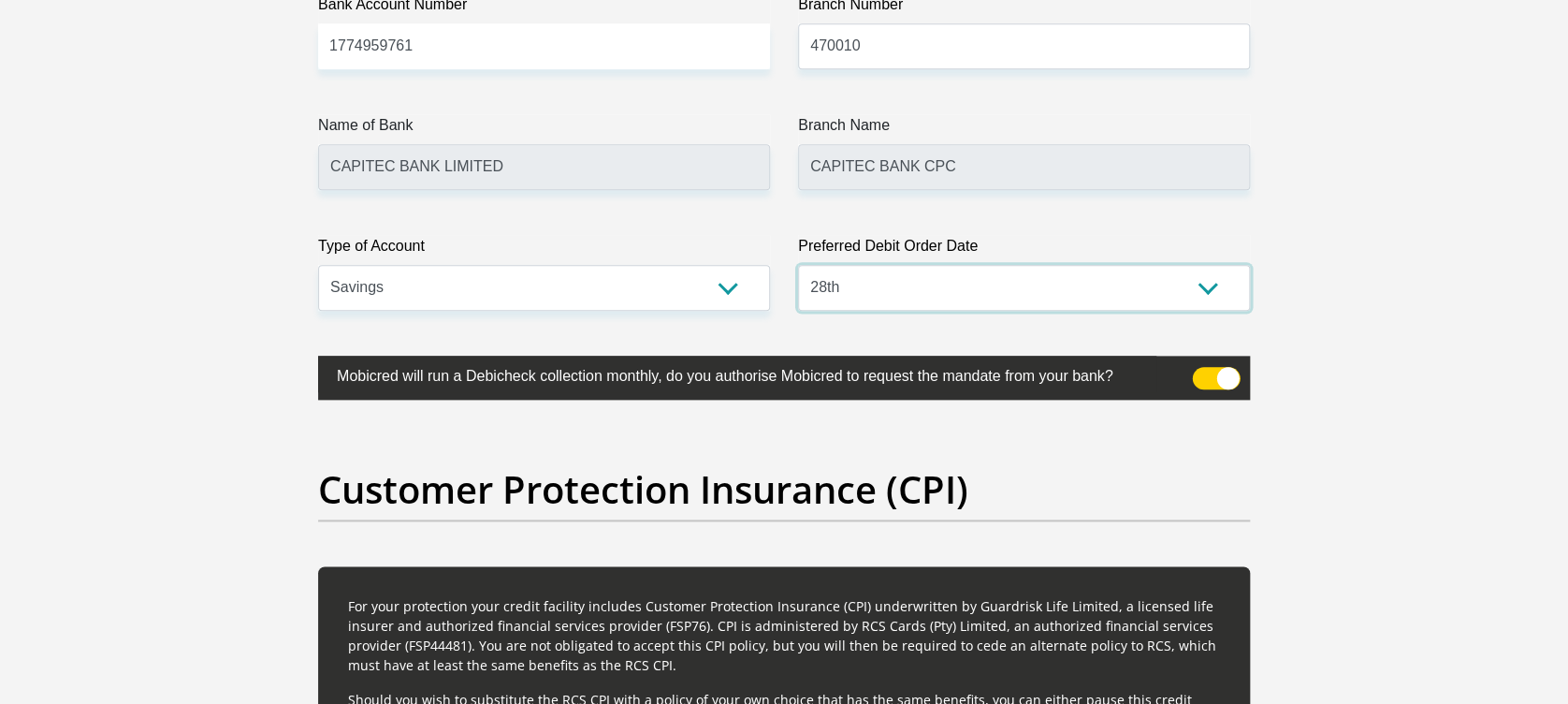
click at [873, 265] on select "1st 2nd 3rd 4th 5th 7th 18th 19th 20th 21st 22nd 23rd 24th 25th 26th 27th 28th …" at bounding box center [1024, 287] width 451 height 45
select select "27"
click at [799, 265] on select "1st 2nd 3rd 4th 5th 7th 18th 19th 20th 21st 22nd 23rd 24th 25th 26th 27th 28th …" at bounding box center [1024, 287] width 451 height 45
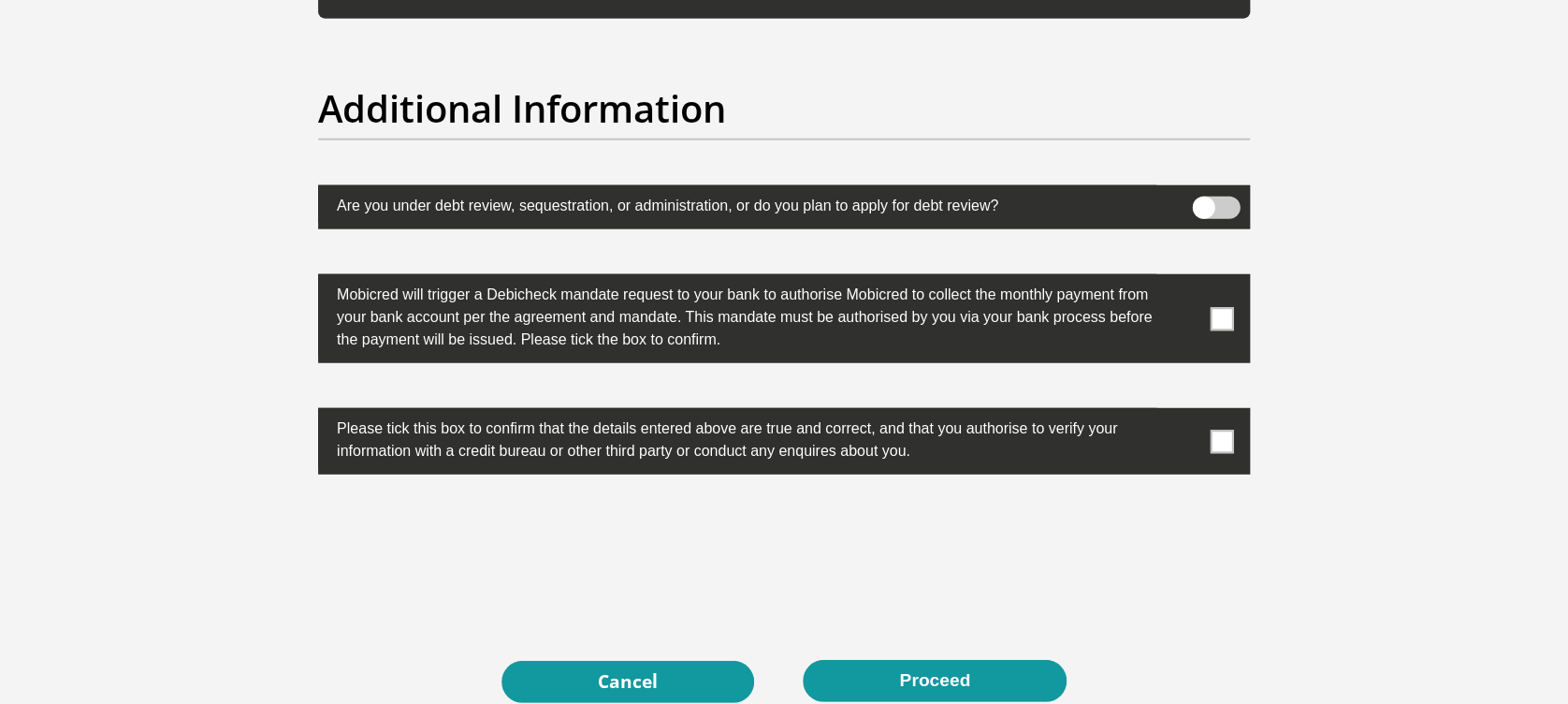
scroll to position [5797, 0]
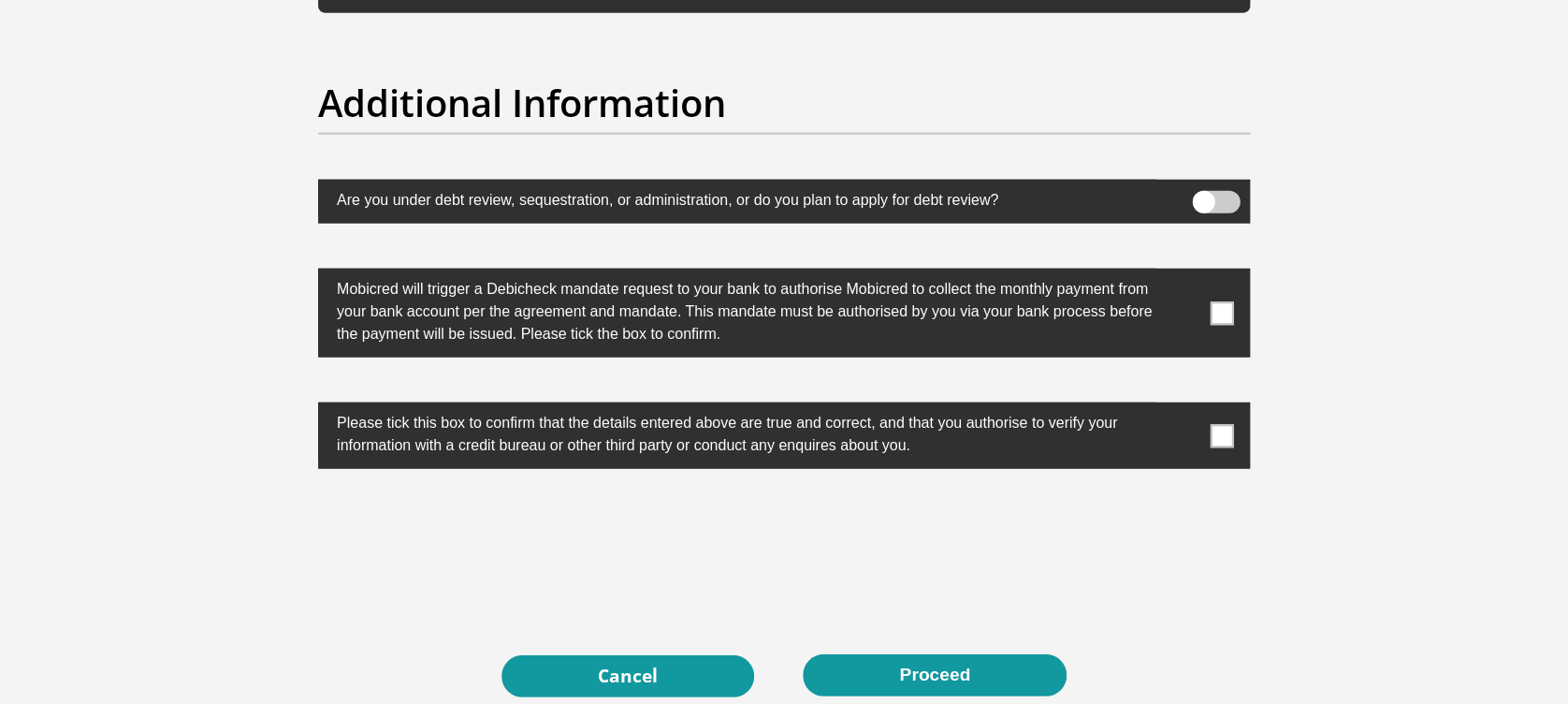
click at [1225, 199] on span at bounding box center [1216, 201] width 47 height 22
click at [1204, 195] on input "checkbox" at bounding box center [1204, 195] width 0 height 0
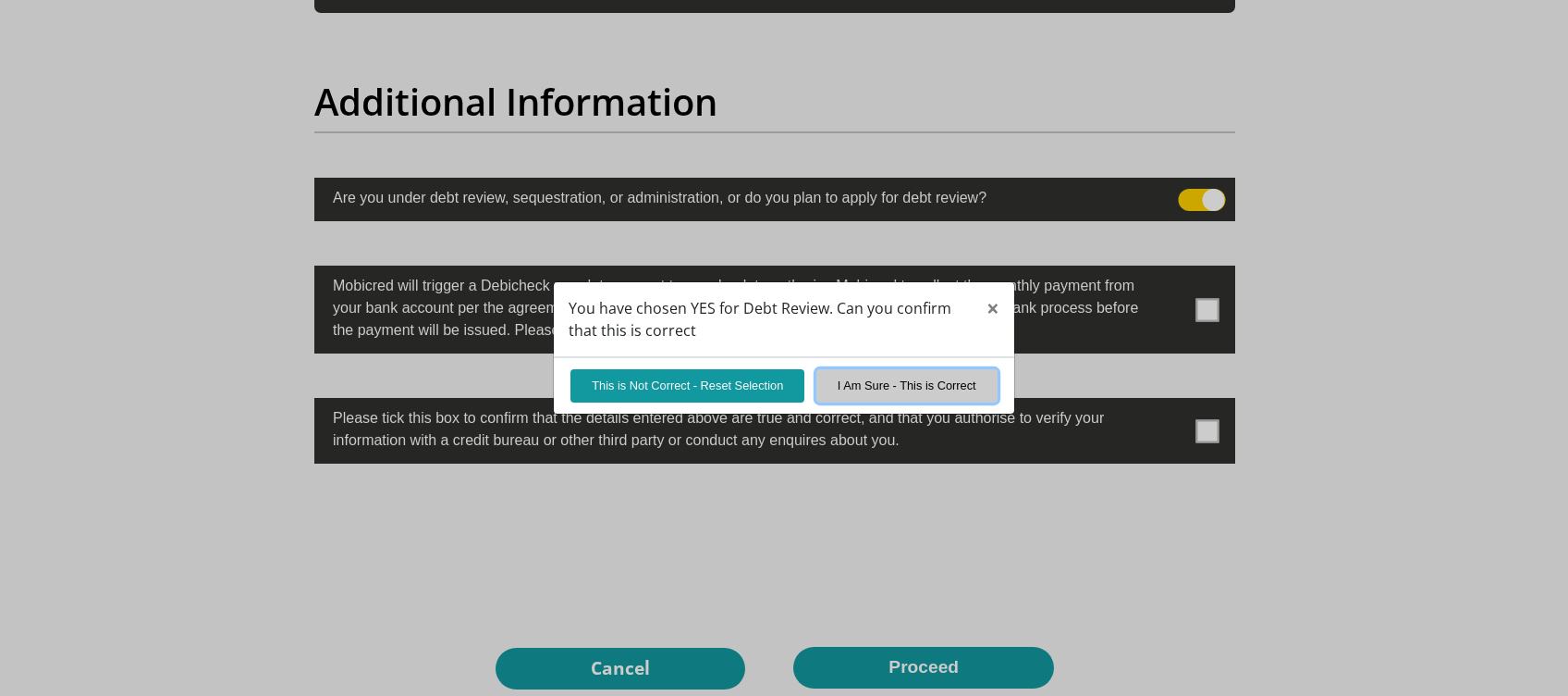
click at [915, 378] on button "I Am Sure - This is Correct" at bounding box center [908, 385] width 182 height 33
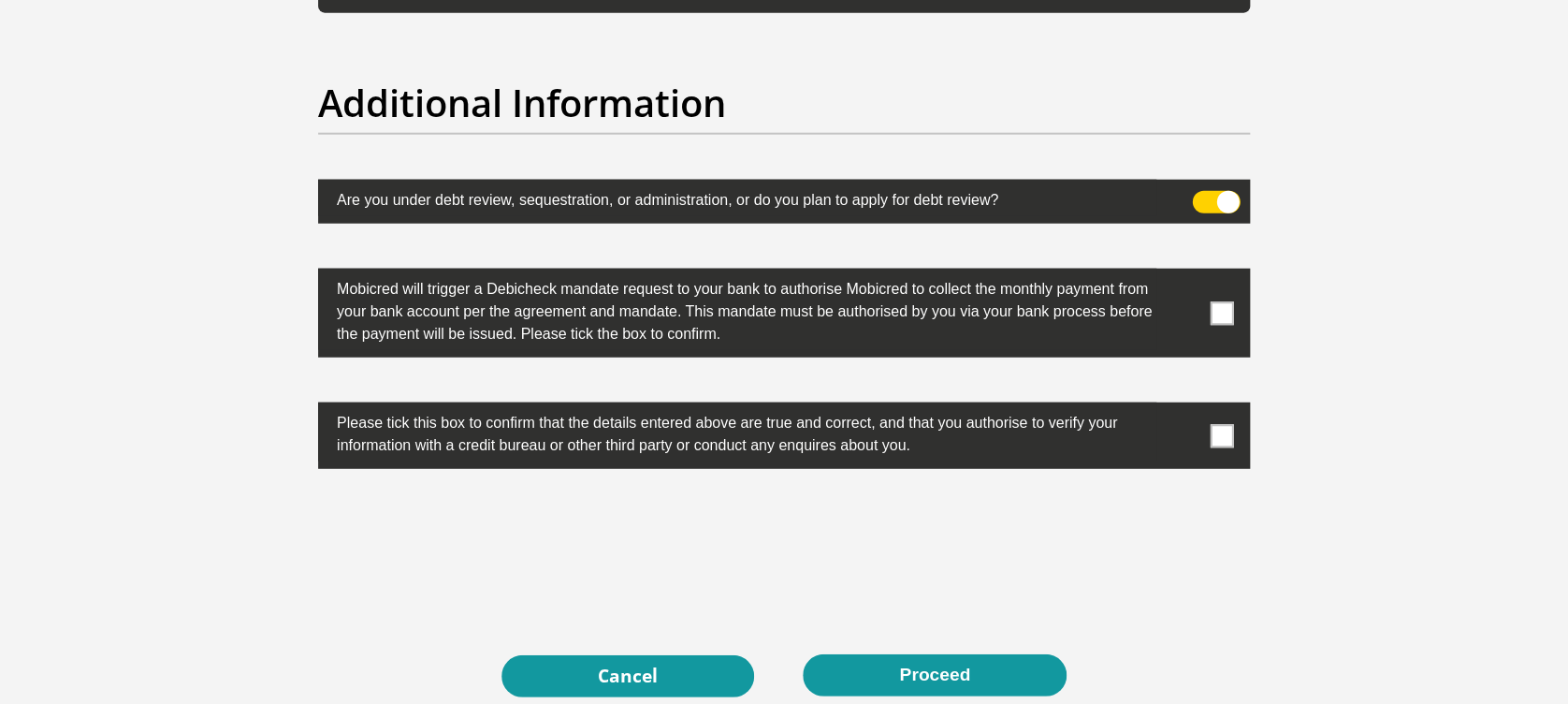
click at [1215, 308] on span at bounding box center [1222, 313] width 23 height 23
click at [1184, 274] on input "checkbox" at bounding box center [1184, 274] width 0 height 0
click at [1220, 402] on label at bounding box center [784, 435] width 932 height 67
click at [1184, 407] on input "checkbox" at bounding box center [1184, 407] width 0 height 0
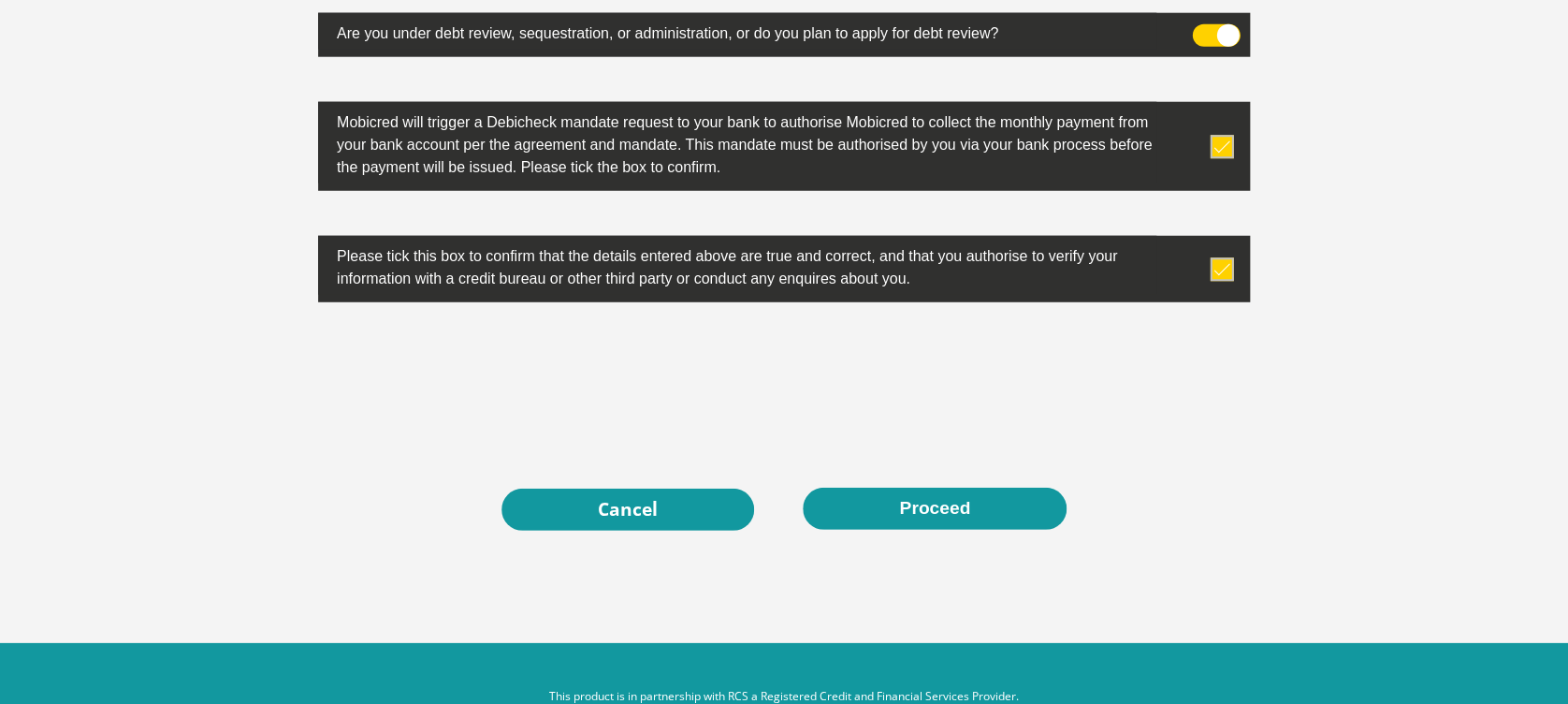
scroll to position [6009, 0]
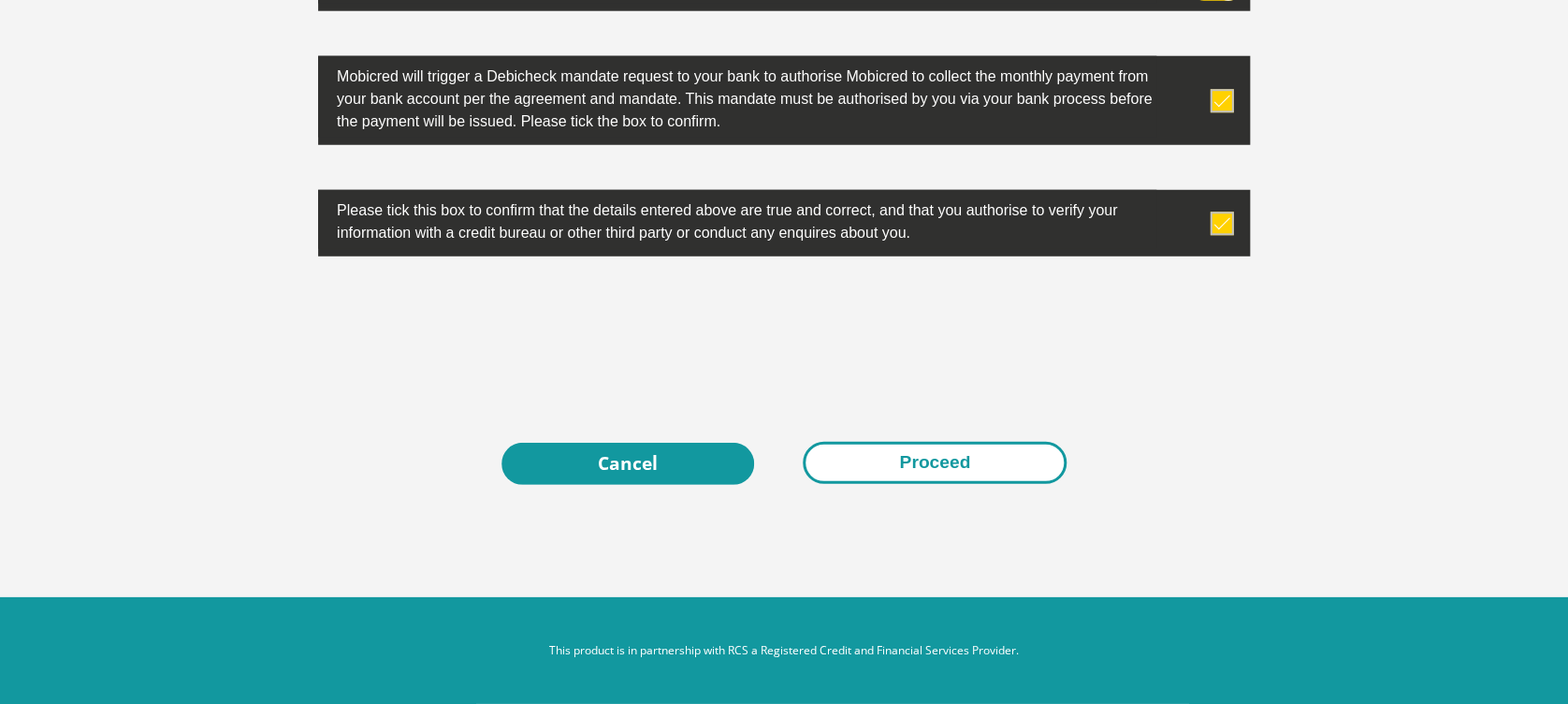
click at [980, 472] on button "Proceed" at bounding box center [934, 463] width 264 height 43
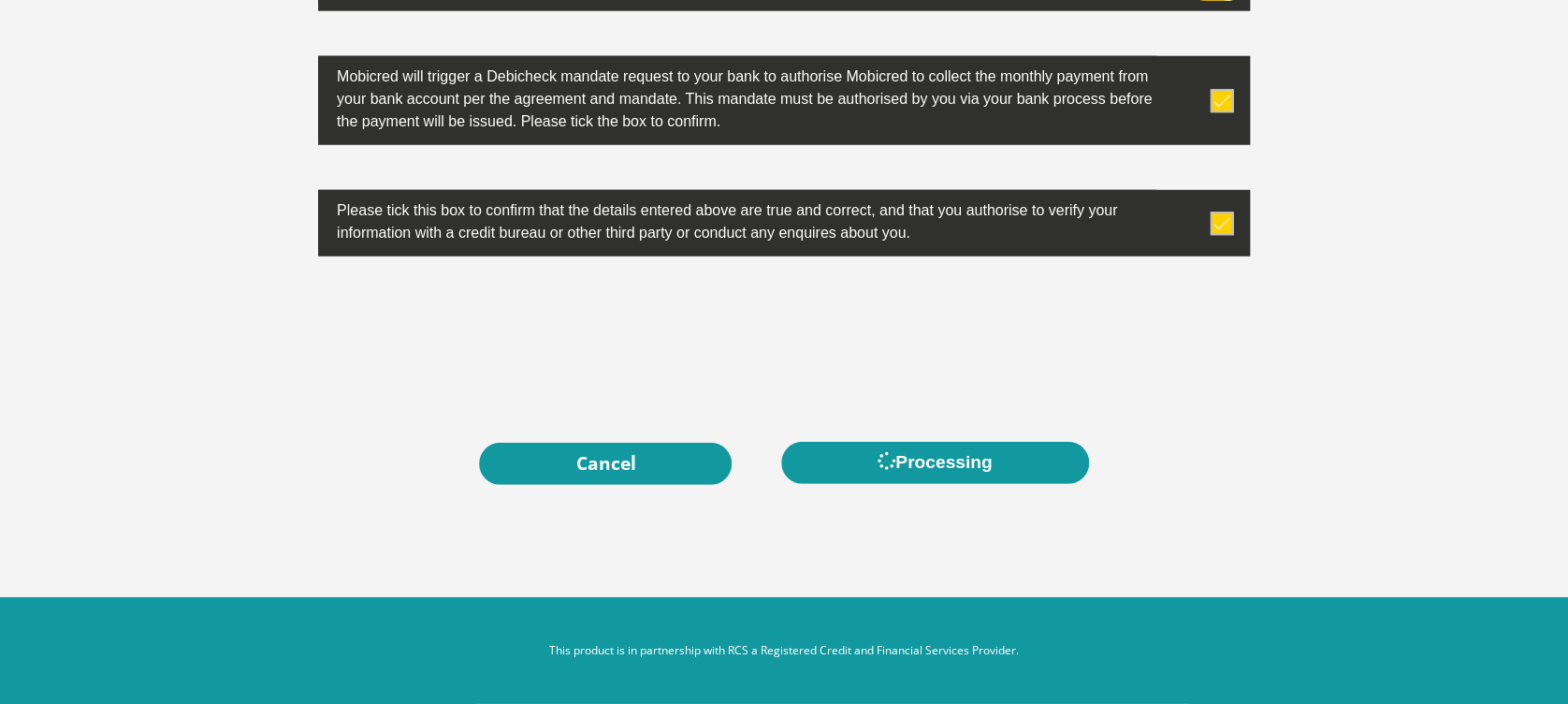
scroll to position [0, 0]
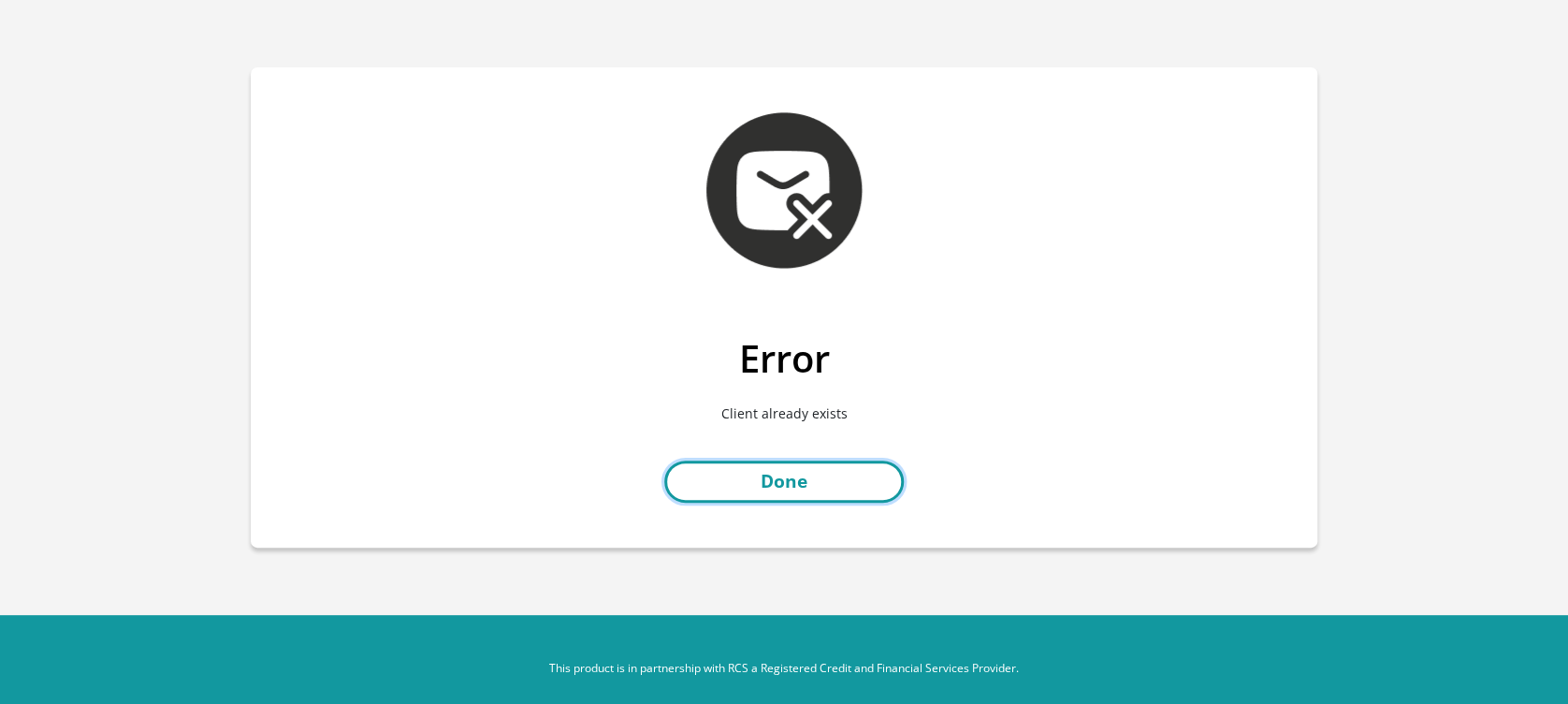
click at [726, 486] on link "Done" at bounding box center [784, 482] width 240 height 43
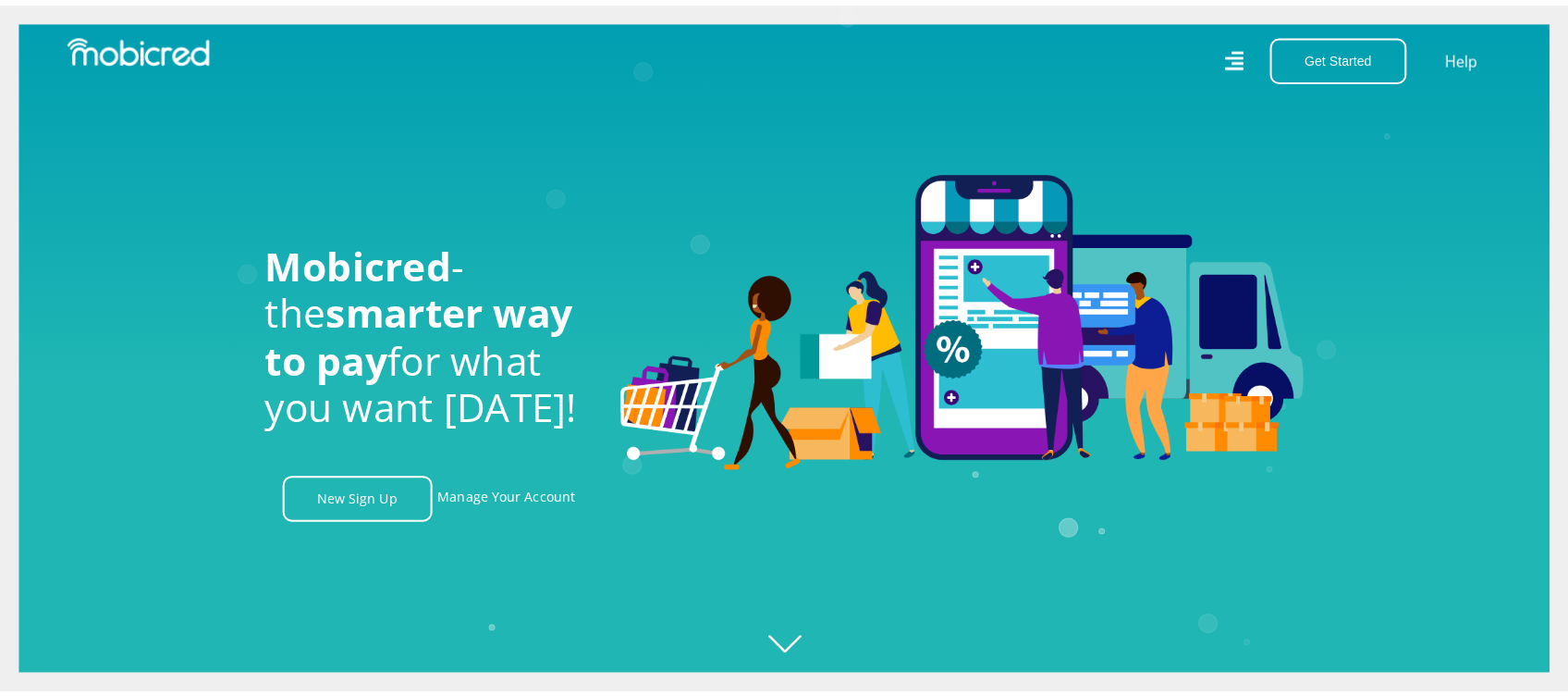
scroll to position [0, 1317]
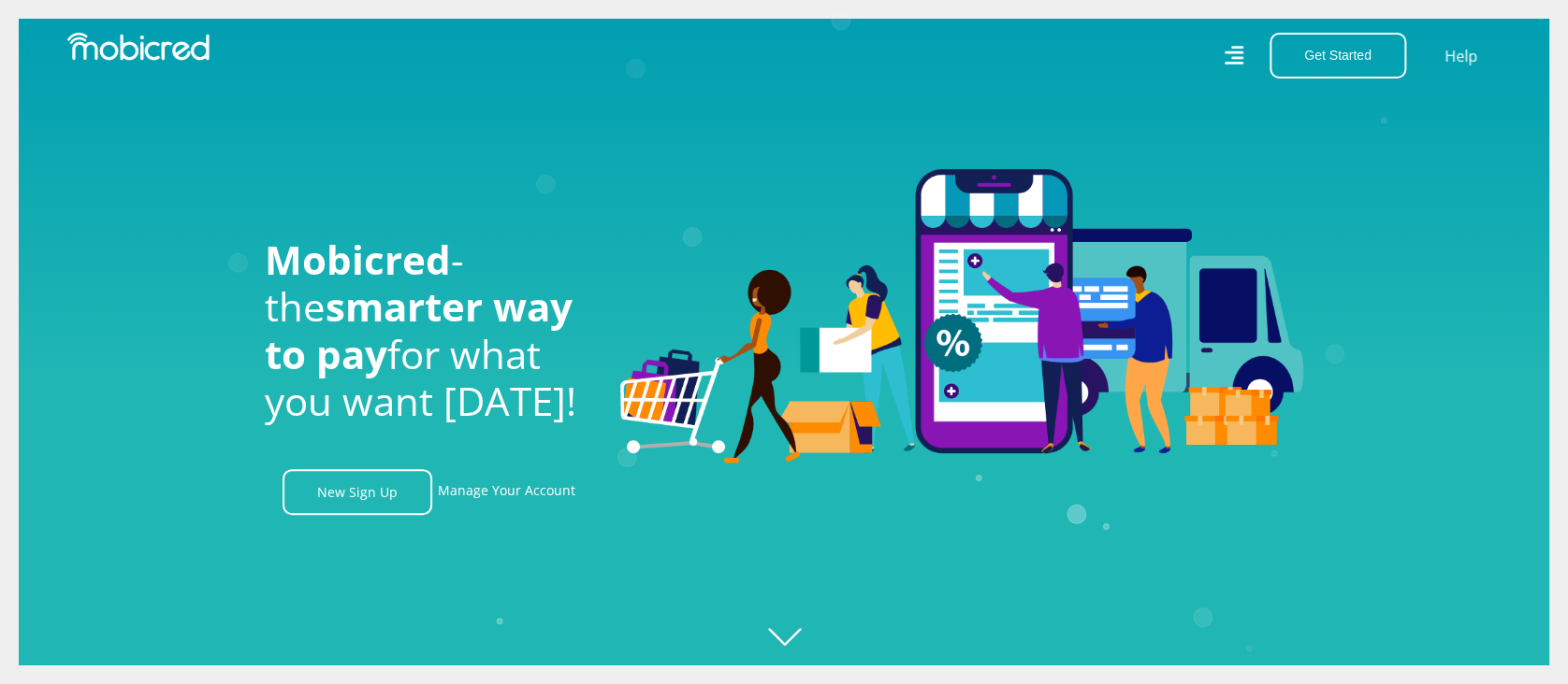
click at [1234, 51] on icon at bounding box center [1234, 55] width 19 height 19
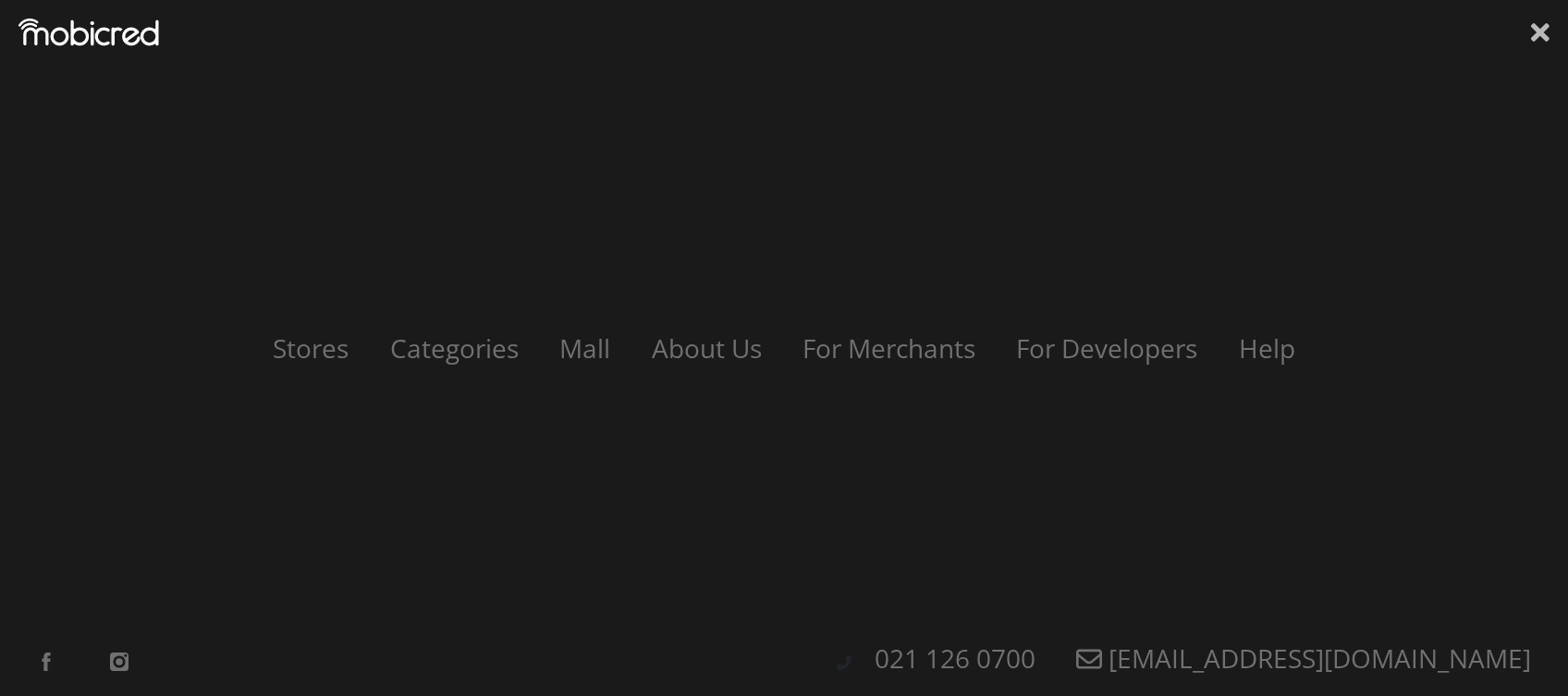
click at [1549, 24] on icon at bounding box center [1540, 32] width 18 height 28
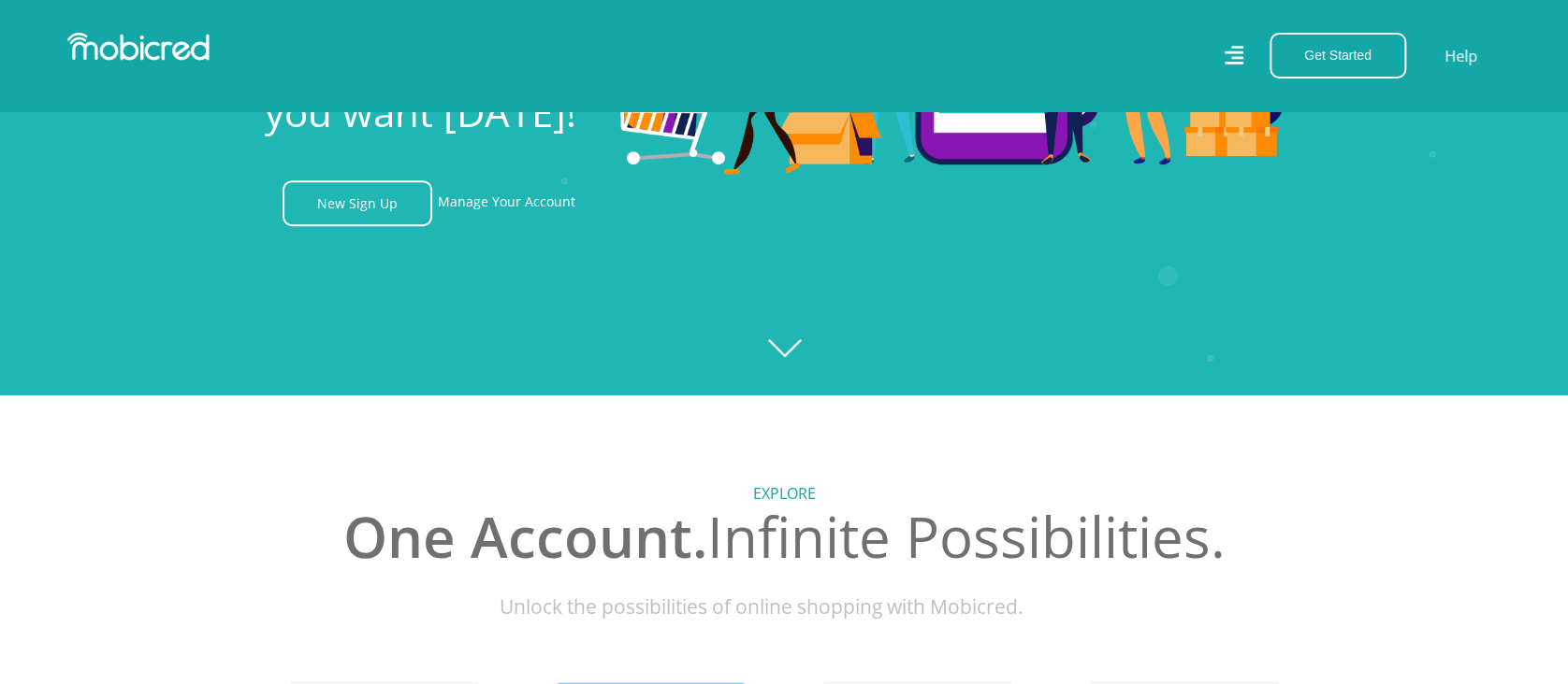
scroll to position [0, 0]
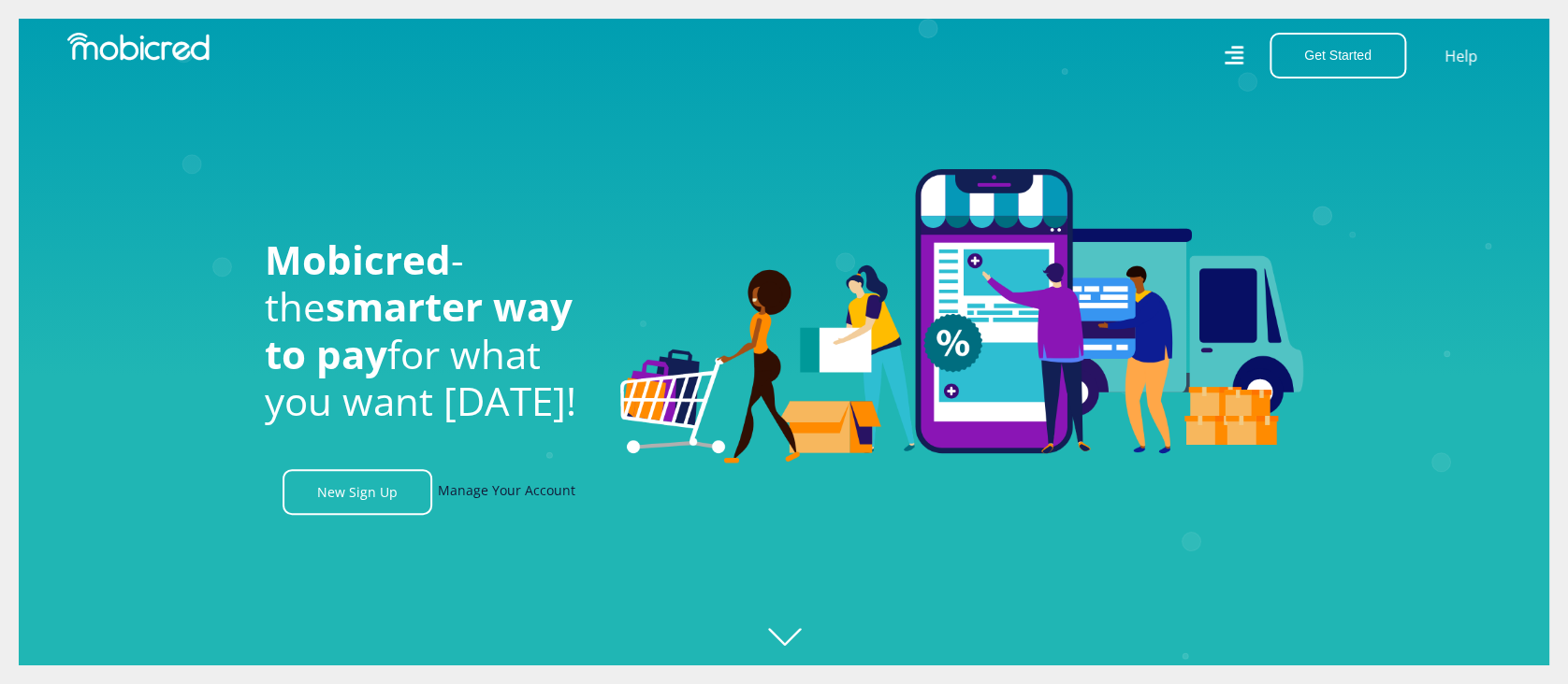
click at [493, 515] on link "Manage Your Account" at bounding box center [507, 492] width 137 height 45
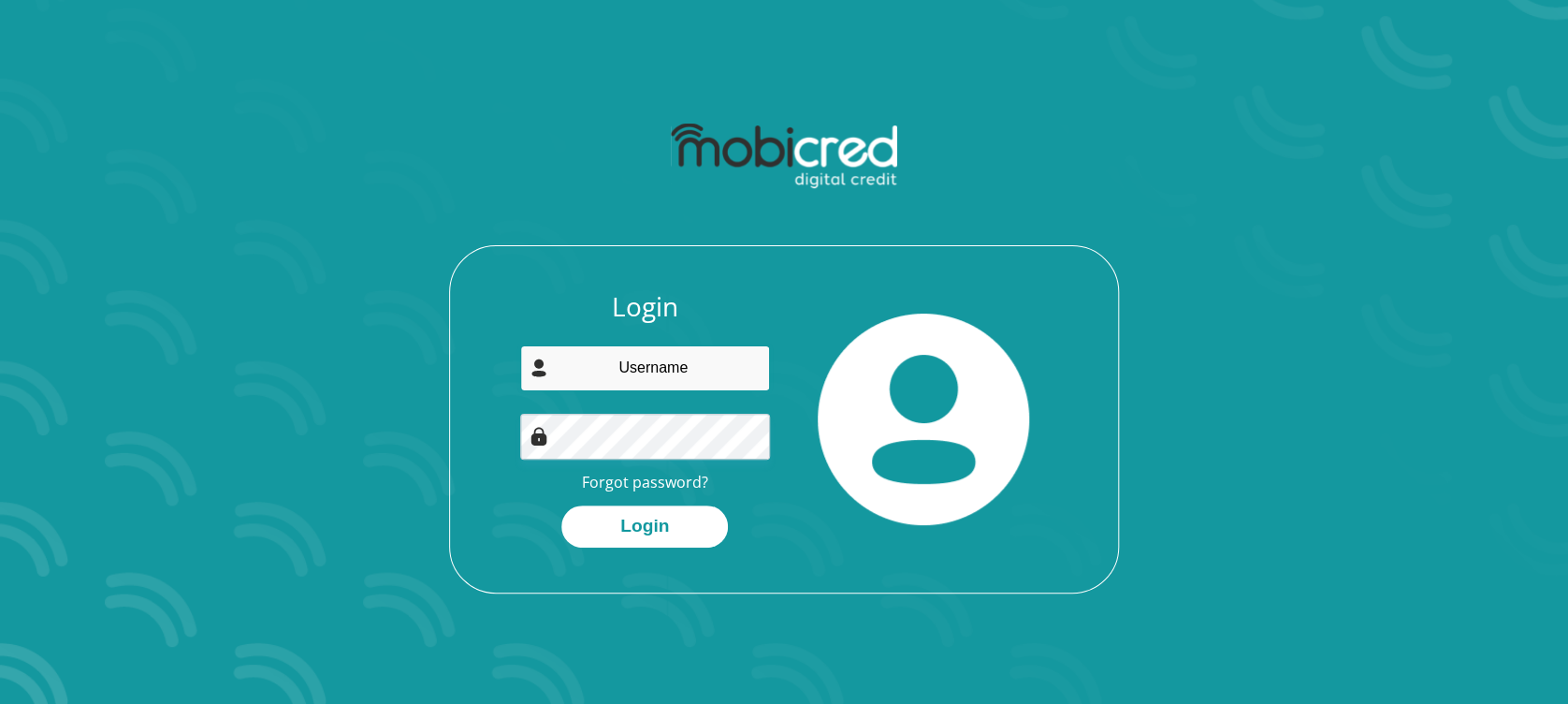
click at [651, 359] on input "email" at bounding box center [645, 367] width 250 height 45
type input "zikalalasmanga57@gmail.com"
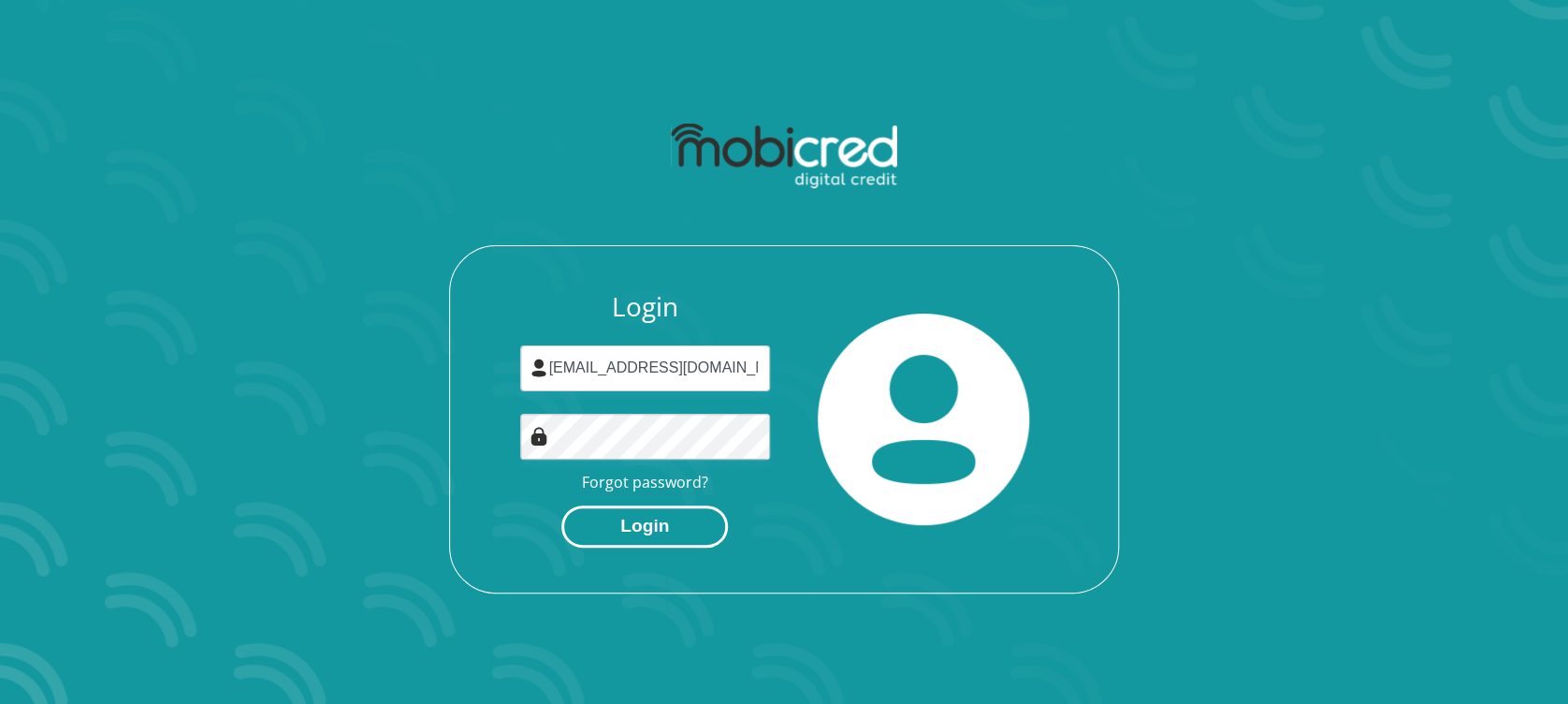
click at [624, 517] on button "Login" at bounding box center [645, 527] width 166 height 43
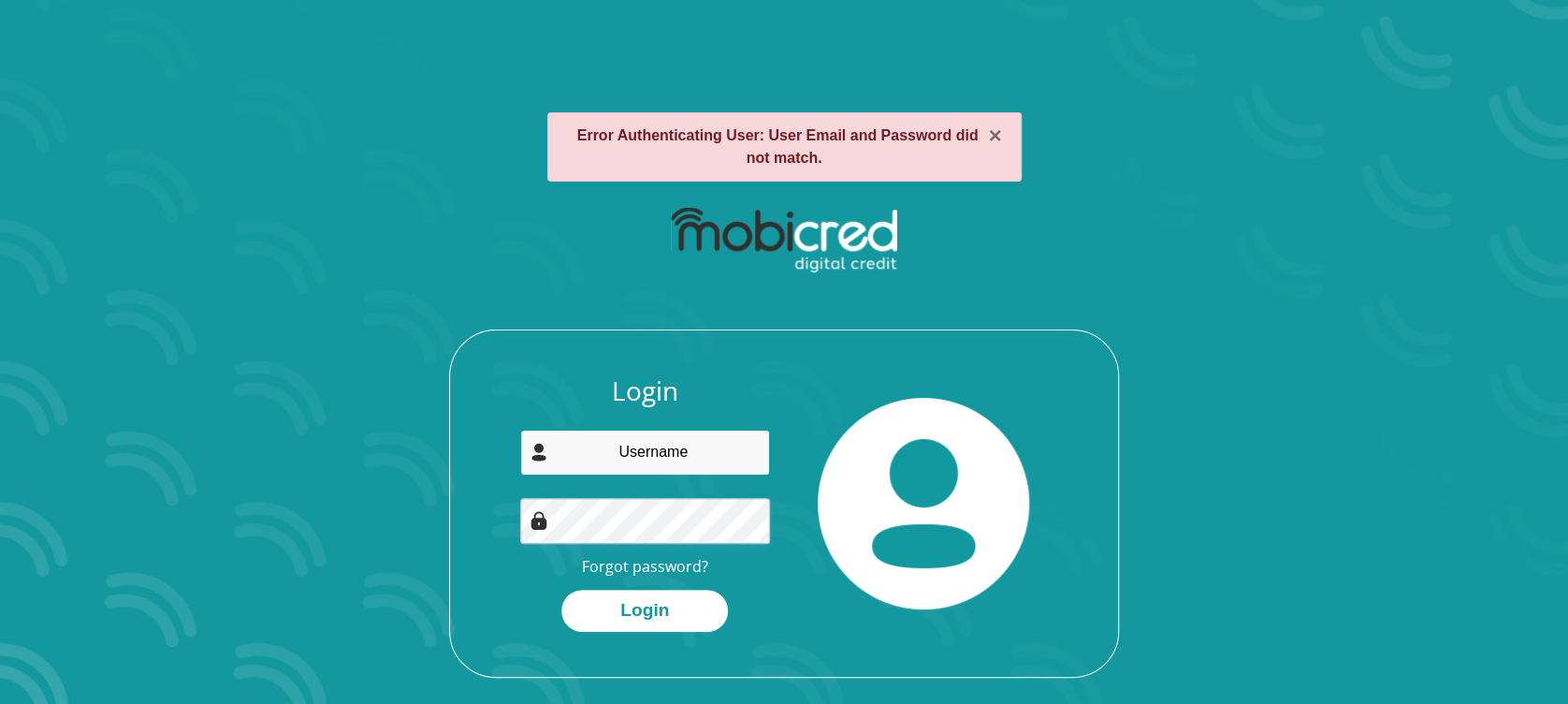
click at [672, 447] on input "email" at bounding box center [645, 452] width 250 height 45
type input "[EMAIL_ADDRESS][DOMAIN_NAME]"
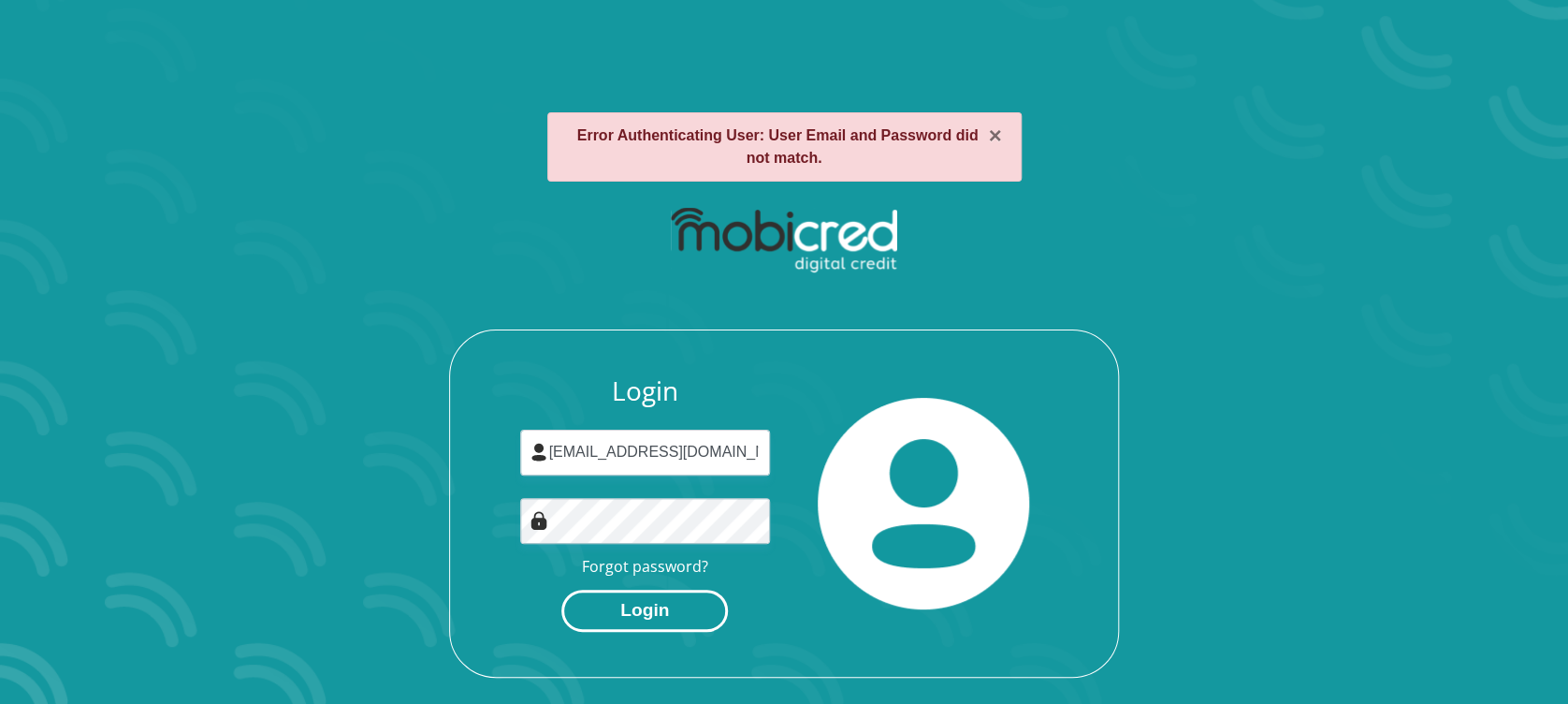
click at [638, 602] on button "Login" at bounding box center [645, 611] width 166 height 43
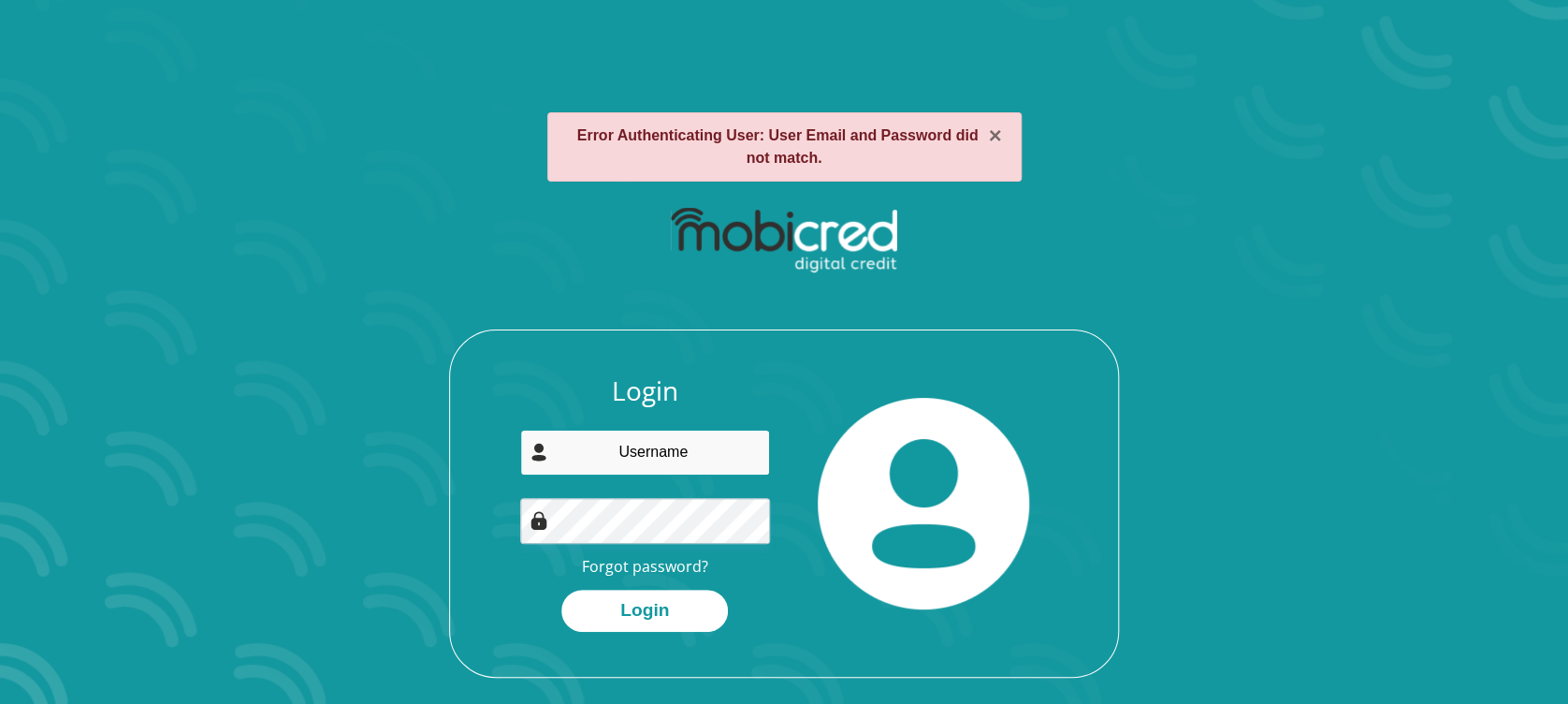
click at [646, 453] on input "email" at bounding box center [645, 452] width 250 height 45
type input "simanga"
click at [270, 337] on div "× Error Authenticating User: User Email and Password did not match. Login siman…" at bounding box center [783, 395] width 1066 height 655
click at [642, 559] on link "Forgot password?" at bounding box center [645, 566] width 127 height 20
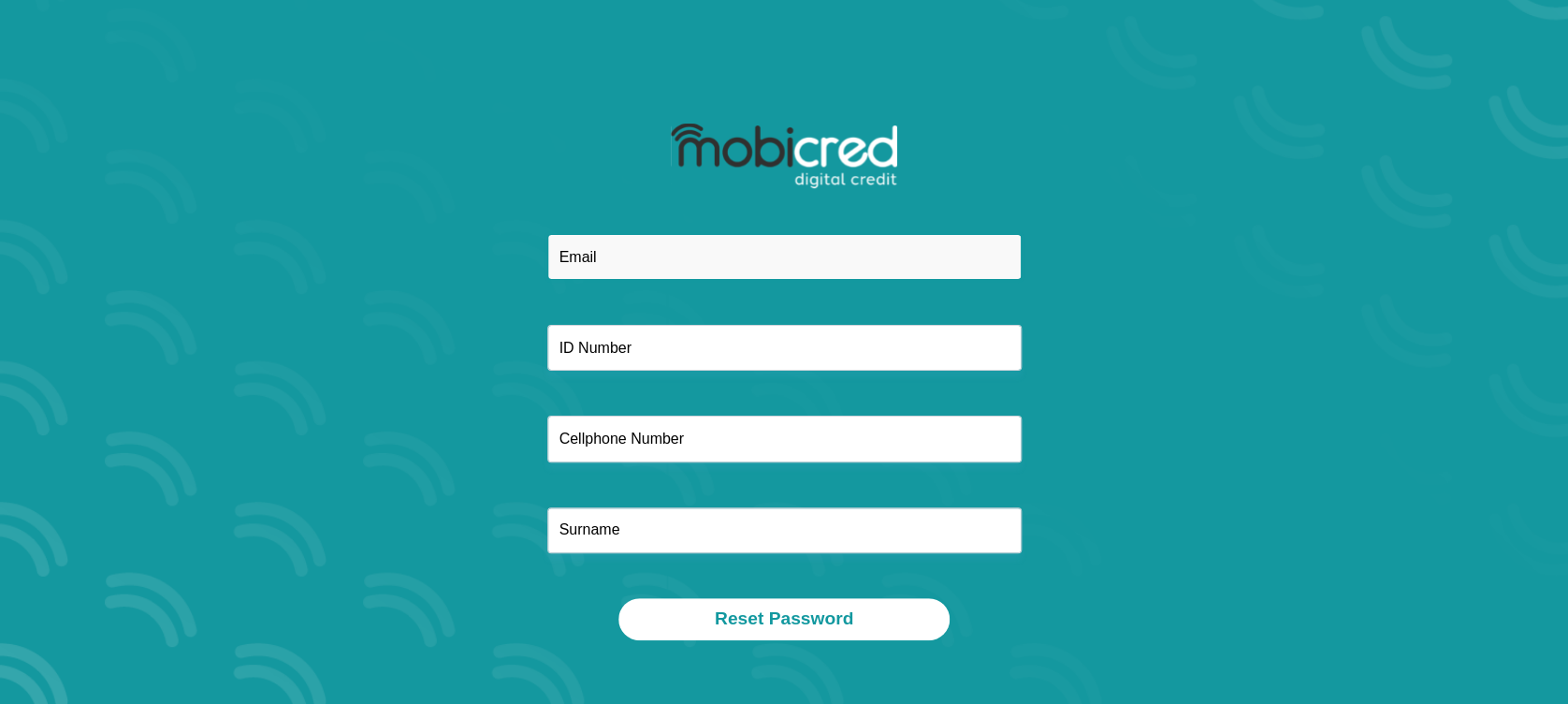
click at [601, 259] on input "email" at bounding box center [784, 256] width 475 height 45
type input "[EMAIL_ADDRESS][DOMAIN_NAME]"
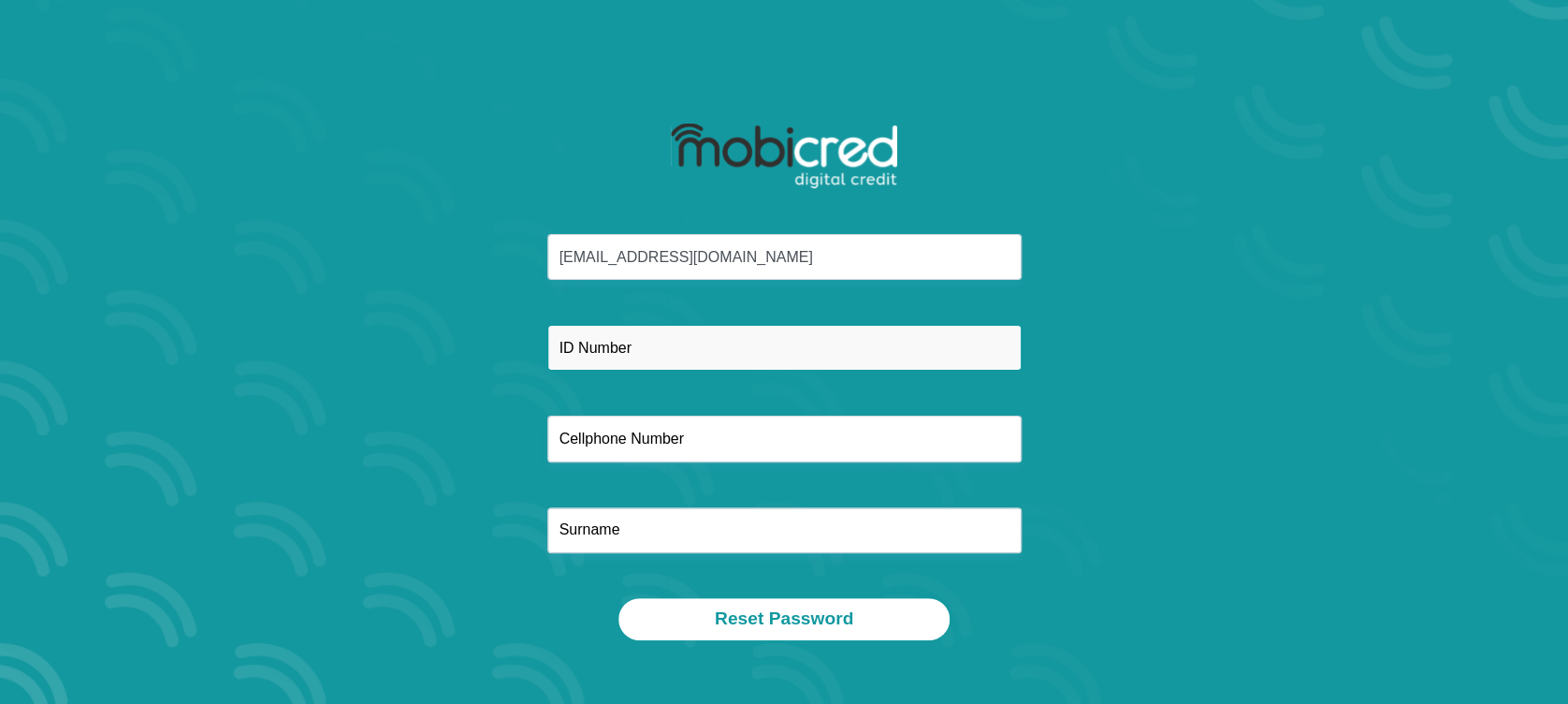
click at [622, 340] on input "text" at bounding box center [784, 347] width 475 height 45
type input "0301306132087"
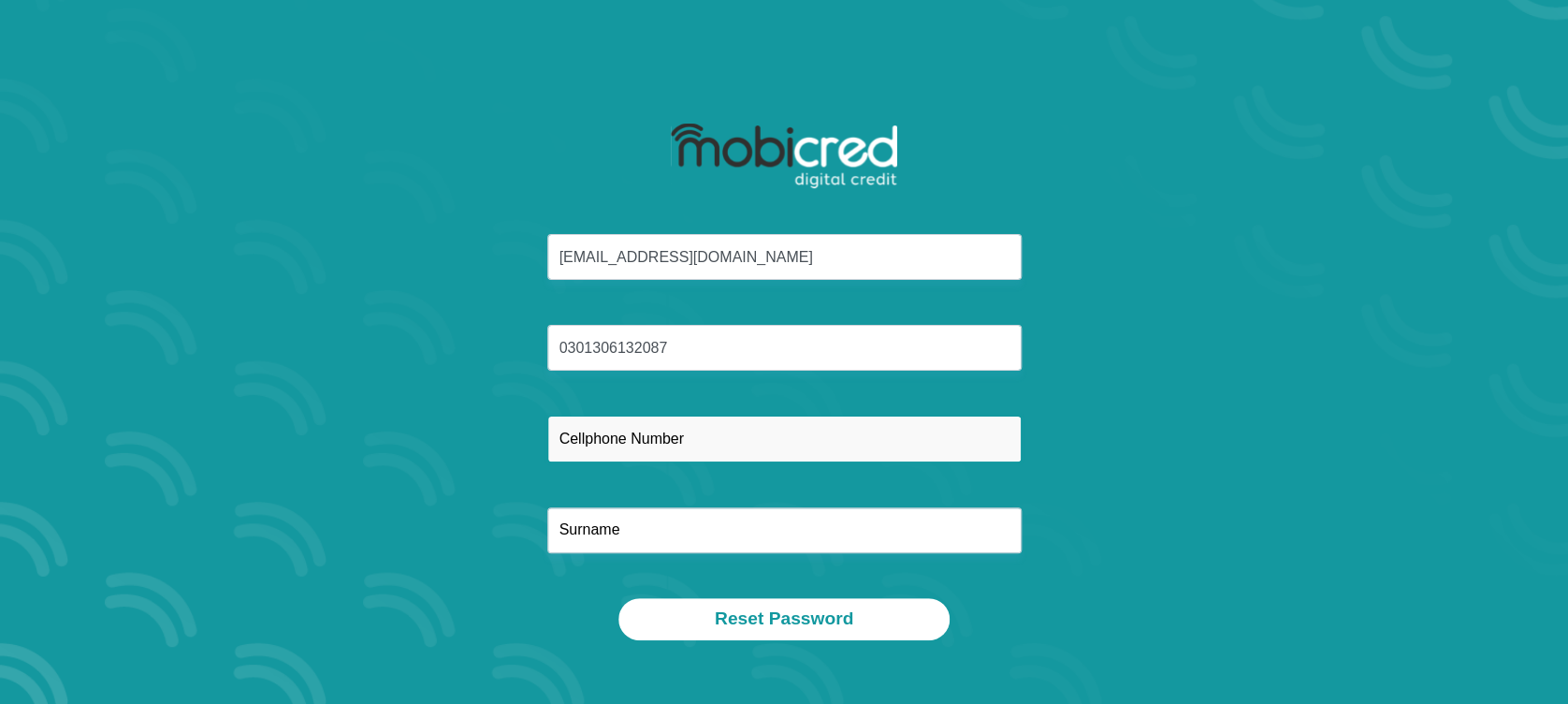
click at [645, 432] on input "text" at bounding box center [784, 438] width 475 height 45
type input "0627530533"
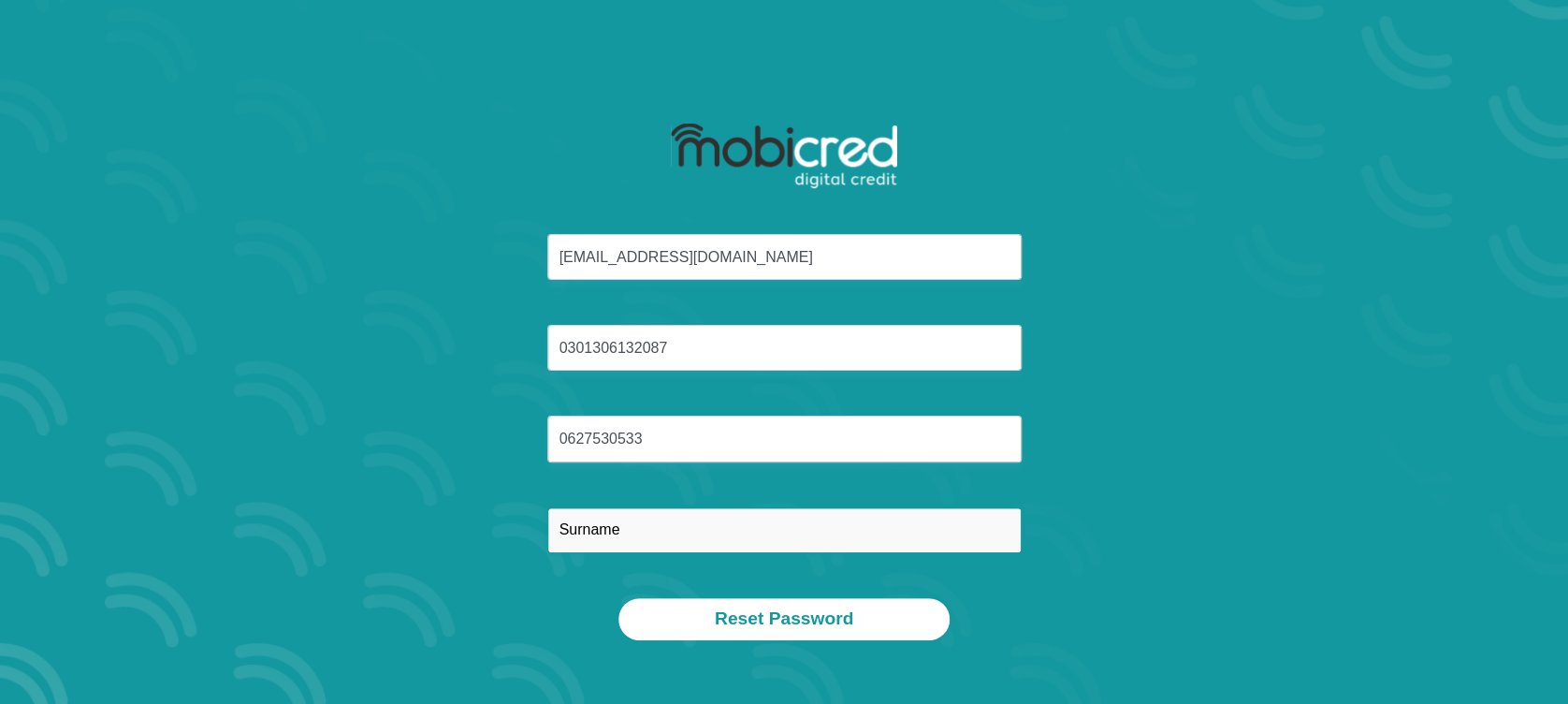
click at [643, 538] on input "text" at bounding box center [784, 530] width 475 height 45
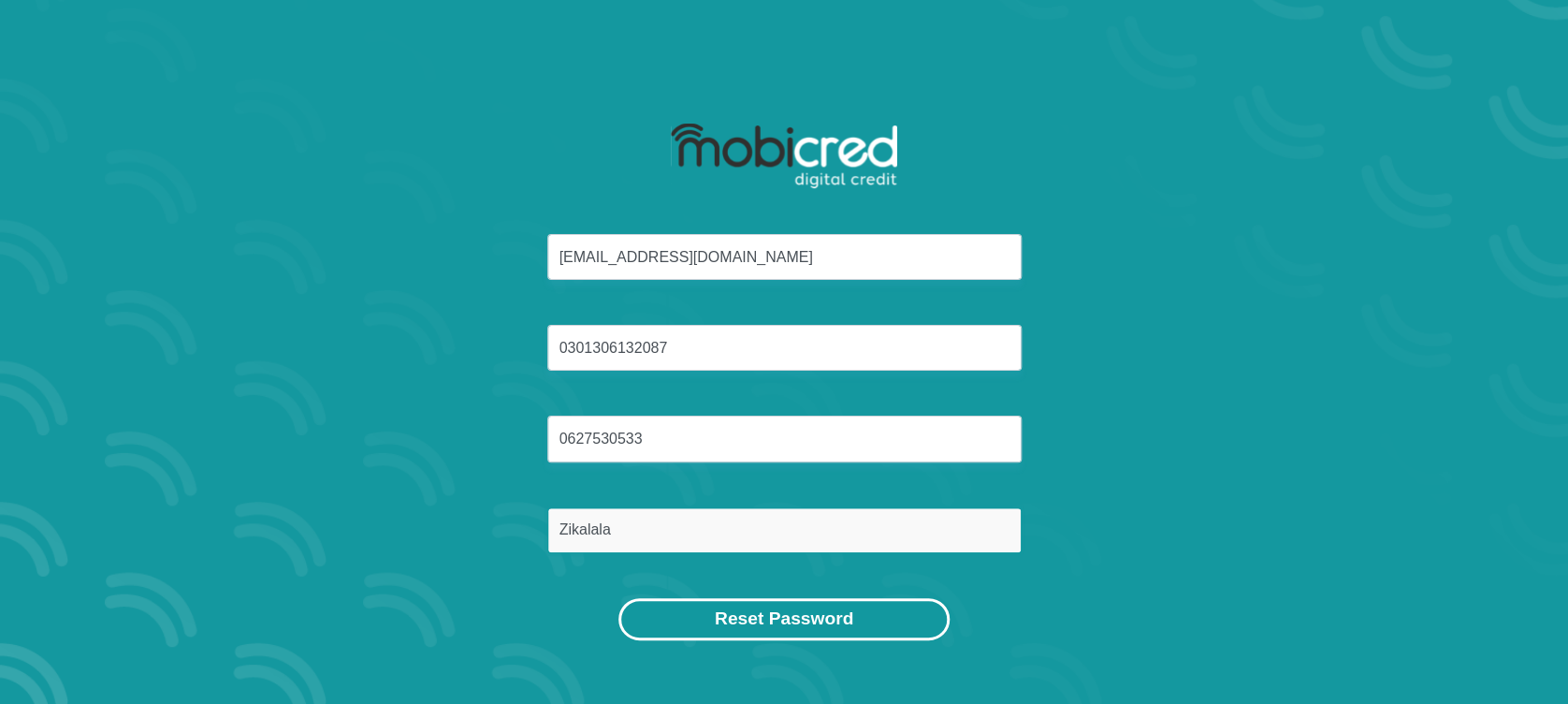
type input "Zikalala"
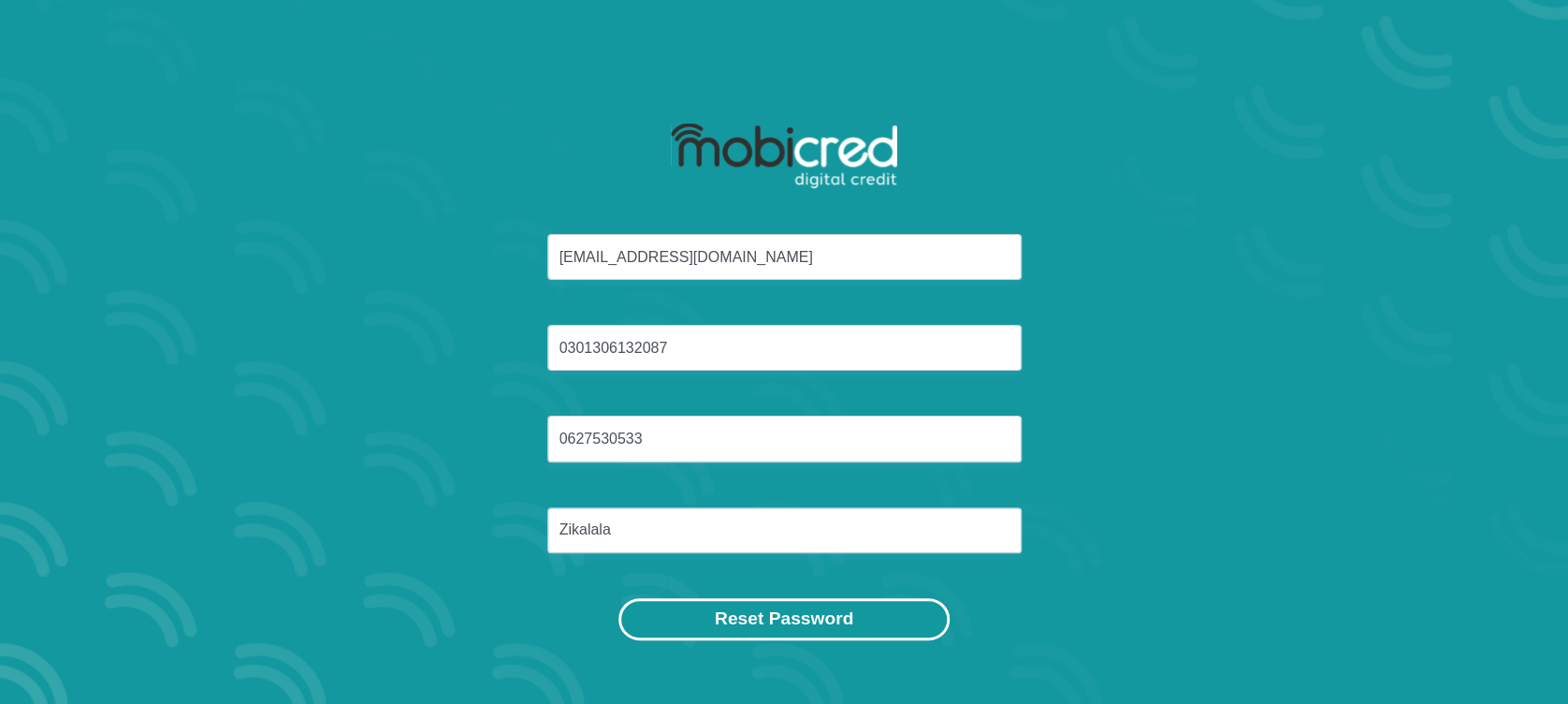
click at [838, 607] on button "Reset Password" at bounding box center [784, 619] width 332 height 43
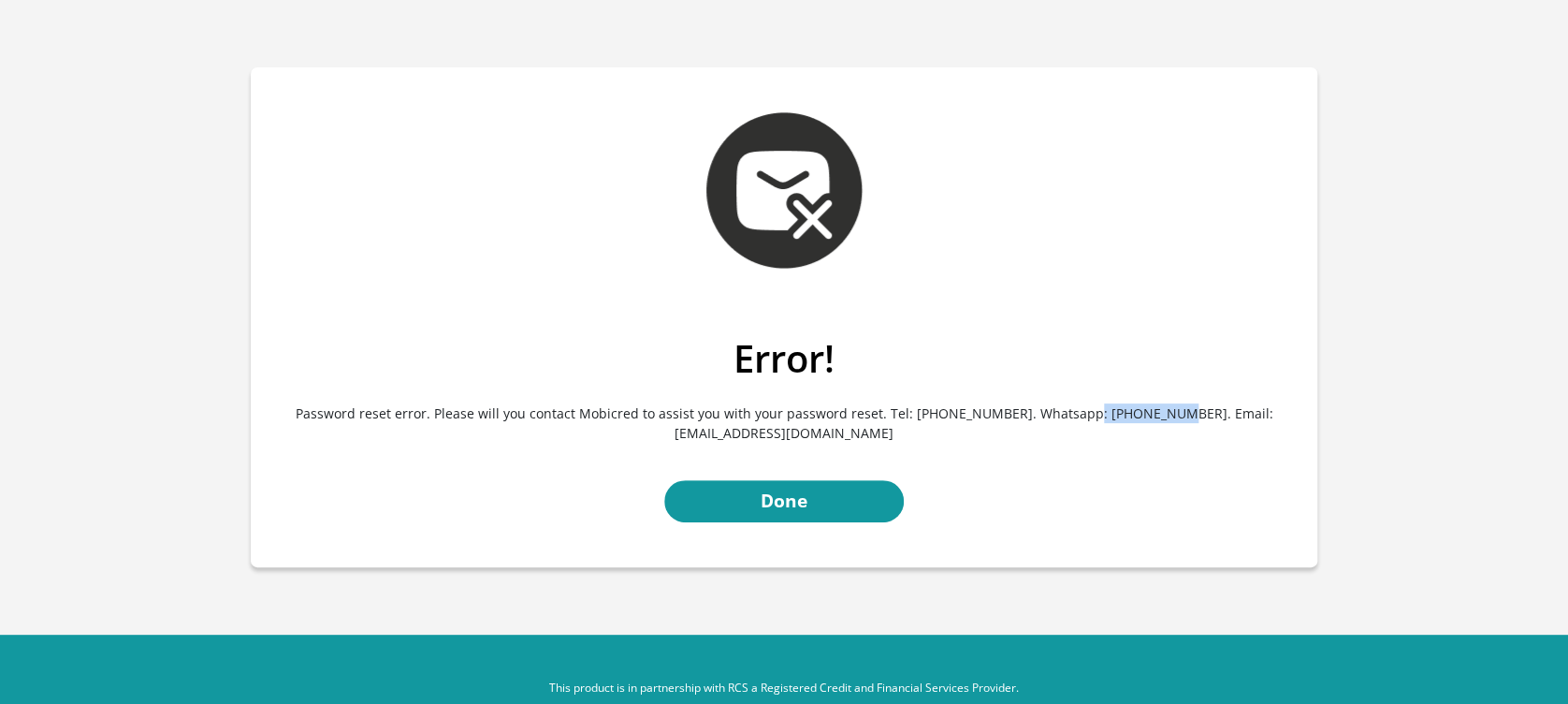
drag, startPoint x: 1100, startPoint y: 412, endPoint x: 1180, endPoint y: 412, distance: 80.0
click at [1180, 412] on p "Password reset error. Please will you contact Mobicred to assist you with your …" at bounding box center [784, 423] width 1038 height 84
copy p "060 762 8284"
